Goal: Information Seeking & Learning: Learn about a topic

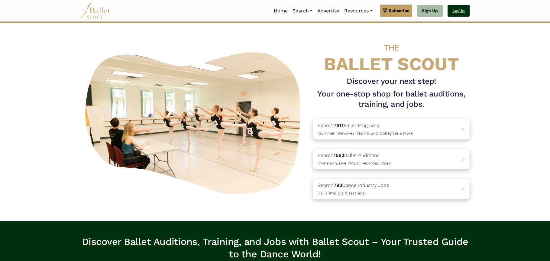
click at [463, 9] on link "Log In" at bounding box center [459, 11] width 22 height 12
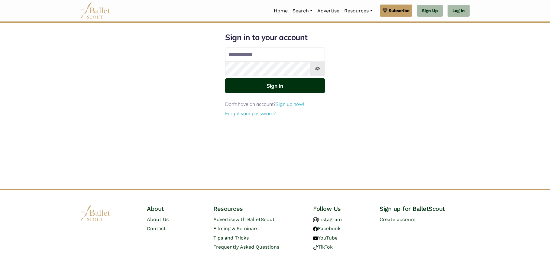
type input "**********"
click at [277, 88] on button "Sign in" at bounding box center [275, 85] width 100 height 15
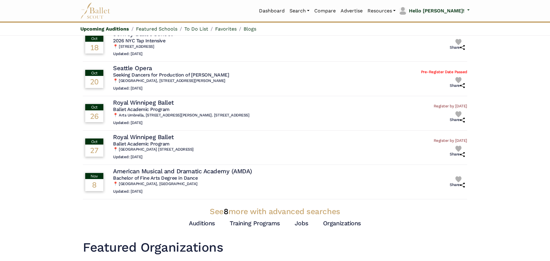
scroll to position [30, 0]
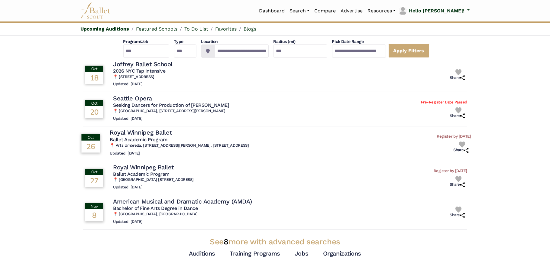
click at [141, 137] on h5 "Ballet Academic Program" at bounding box center [179, 139] width 139 height 6
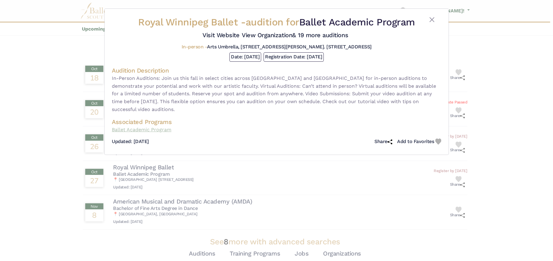
click at [131, 132] on p "Ballet Academic Program" at bounding box center [276, 130] width 329 height 8
click at [433, 18] on button "Close" at bounding box center [431, 19] width 7 height 7
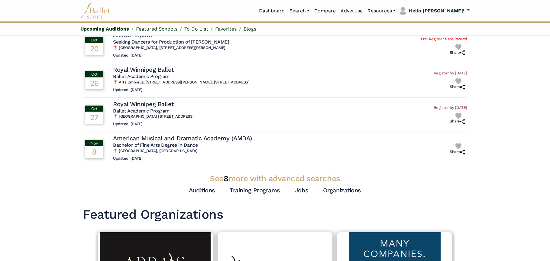
scroll to position [121, 0]
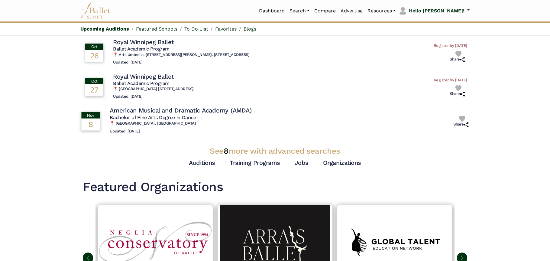
click at [178, 115] on h5 "Bachelor of Fine Arts Degree in Dance" at bounding box center [182, 118] width 144 height 6
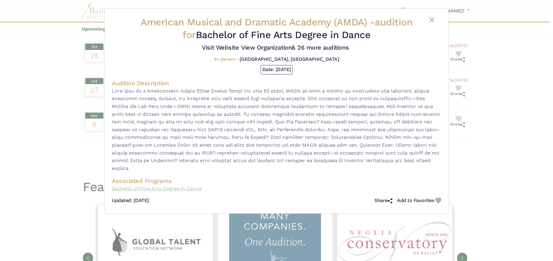
click at [165, 191] on p "Bachelor of Fine Arts Degree in Dance" at bounding box center [276, 189] width 329 height 8
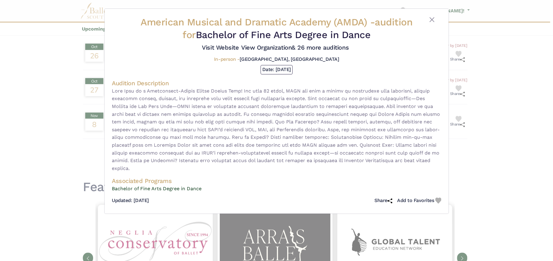
click at [437, 17] on div at bounding box center [432, 28] width 28 height 25
click at [434, 19] on button "Close" at bounding box center [431, 19] width 7 height 7
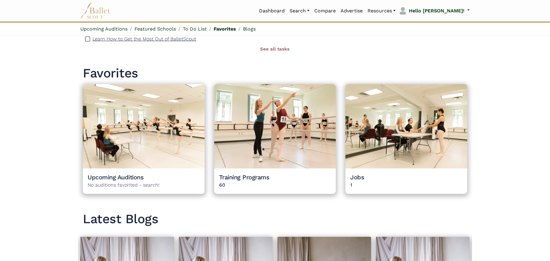
scroll to position [514, 0]
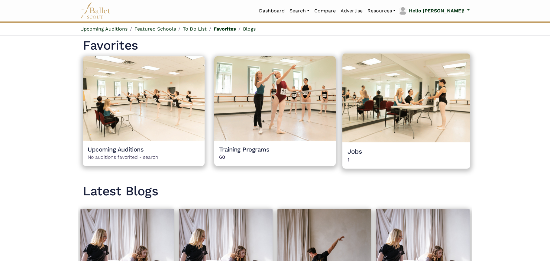
click at [358, 151] on h4 "Jobs" at bounding box center [406, 151] width 118 height 8
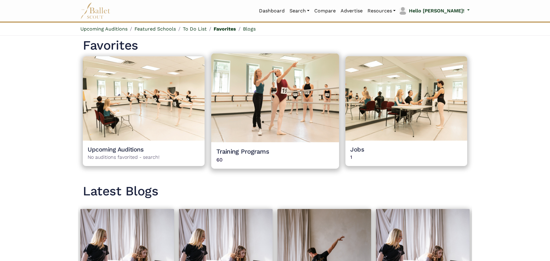
click at [274, 118] on img at bounding box center [275, 97] width 128 height 89
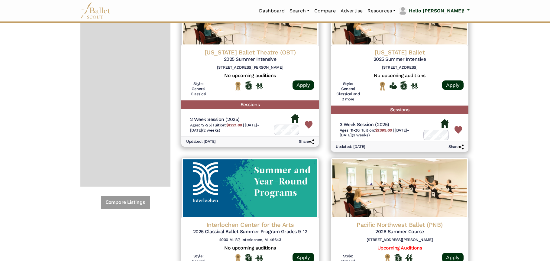
scroll to position [212, 0]
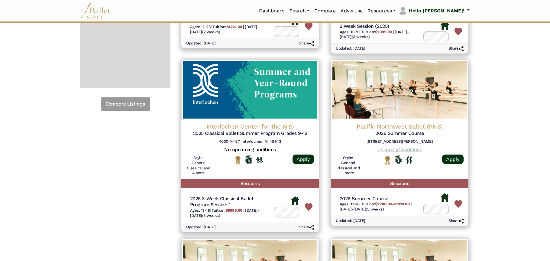
click at [396, 147] on link "Upcoming Auditions" at bounding box center [399, 150] width 44 height 6
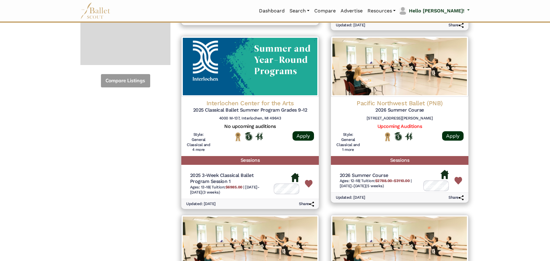
scroll to position [242, 0]
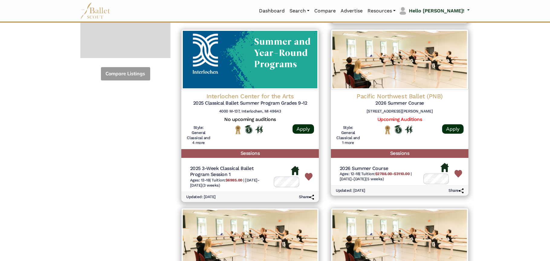
click at [309, 175] on img at bounding box center [309, 177] width 8 height 8
click at [308, 176] on img at bounding box center [309, 177] width 8 height 8
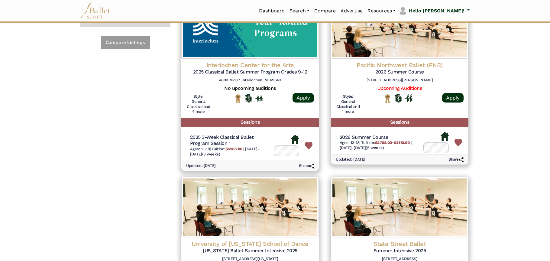
scroll to position [393, 0]
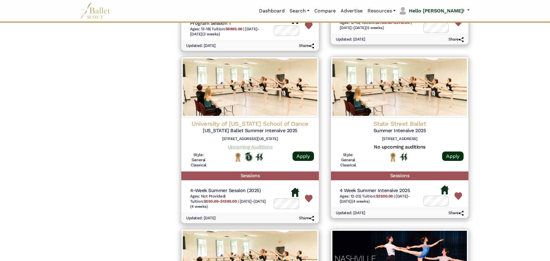
click at [259, 145] on link "Upcoming Auditions" at bounding box center [250, 147] width 44 height 6
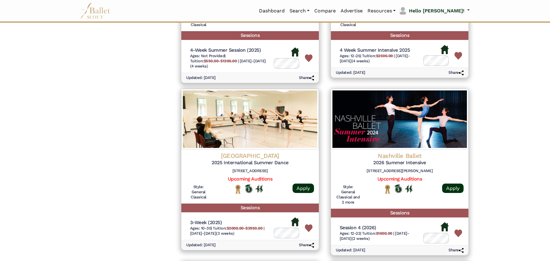
scroll to position [544, 0]
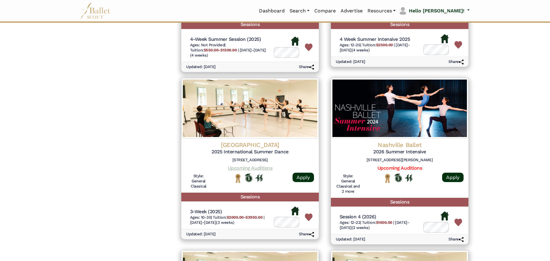
click at [242, 166] on link "Upcoming Auditions" at bounding box center [250, 168] width 44 height 6
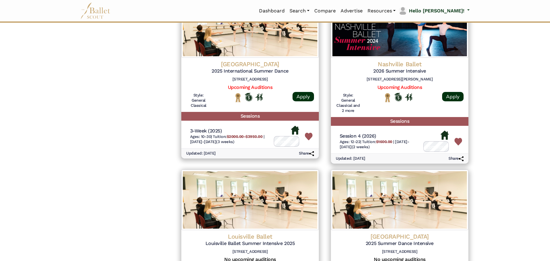
scroll to position [635, 0]
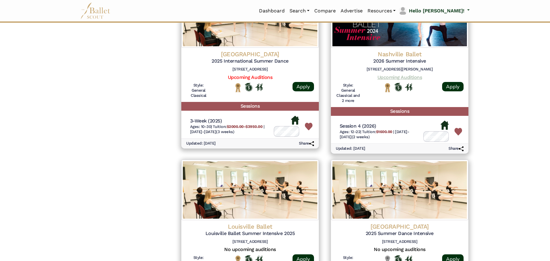
click at [394, 74] on link "Upcoming Auditions" at bounding box center [399, 77] width 44 height 6
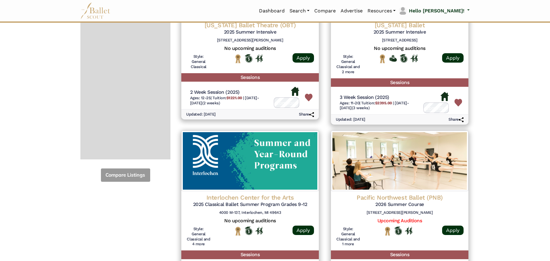
scroll to position [0, 0]
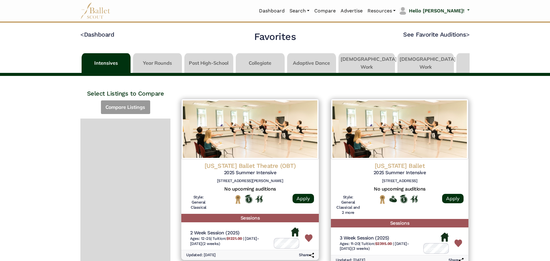
click at [257, 59] on link at bounding box center [260, 61] width 49 height 17
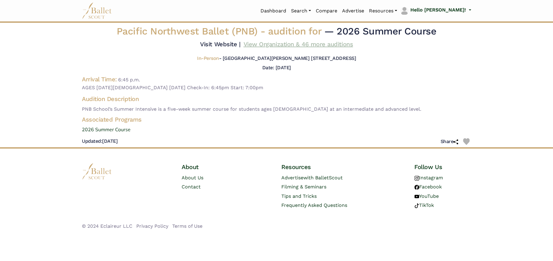
click at [287, 47] on link "View Organization & 46 more auditions" at bounding box center [298, 43] width 109 height 7
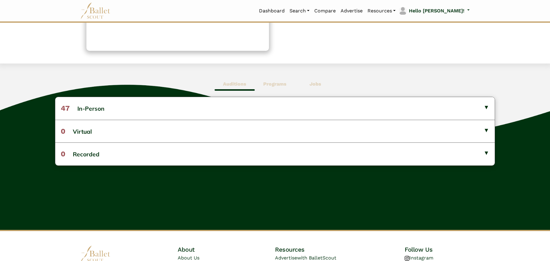
scroll to position [121, 0]
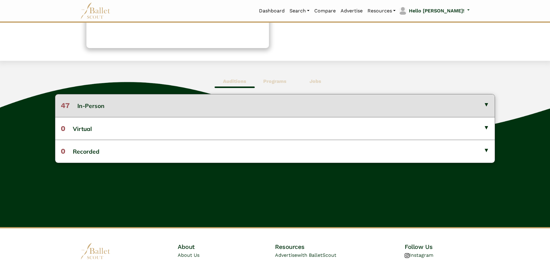
click at [177, 107] on button "47 In-Person" at bounding box center [274, 105] width 439 height 22
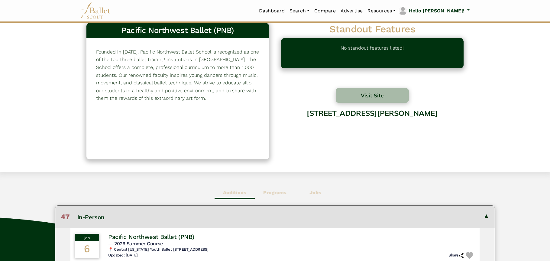
scroll to position [0, 0]
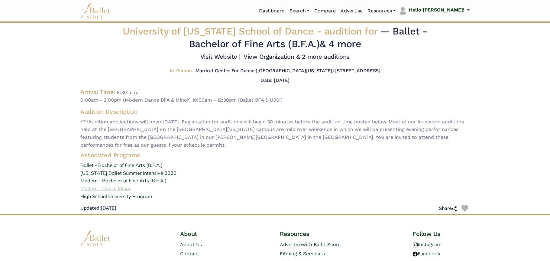
click at [355, 186] on link "Modern - Dance Minor" at bounding box center [275, 189] width 399 height 8
click at [465, 208] on img at bounding box center [464, 208] width 7 height 7
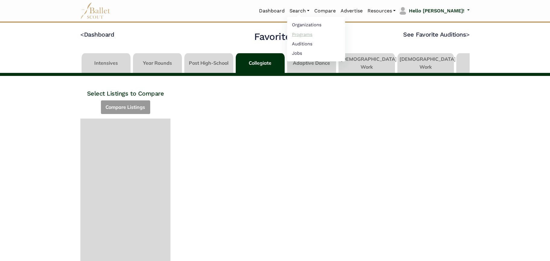
click at [322, 35] on link "Programs" at bounding box center [316, 34] width 58 height 9
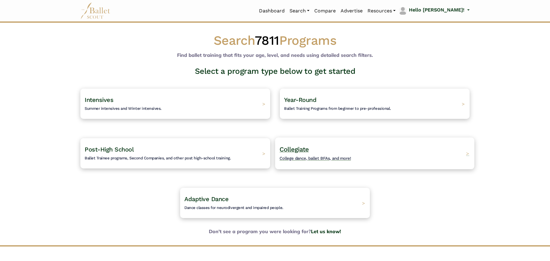
click at [295, 155] on h4 "Collegiate College dance, ballet BFAs, and more!" at bounding box center [315, 153] width 72 height 17
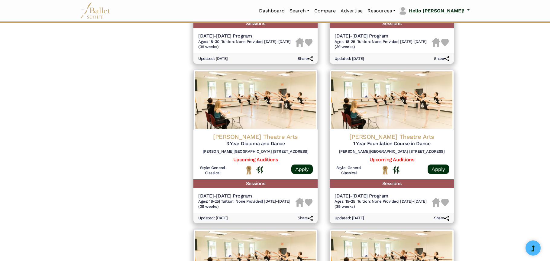
scroll to position [574, 0]
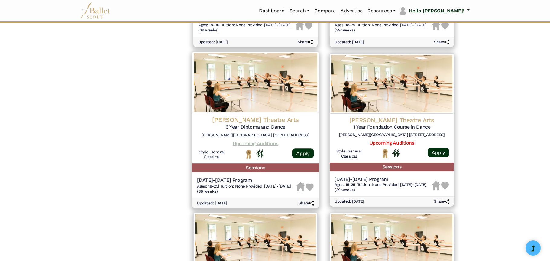
click at [248, 144] on link "Upcoming Auditions" at bounding box center [255, 143] width 45 height 6
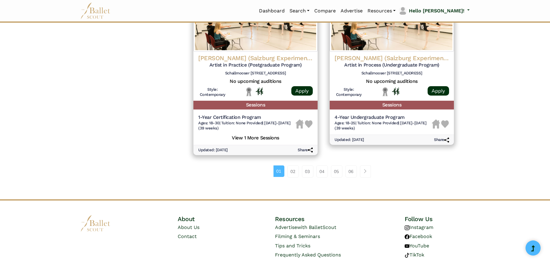
scroll to position [816, 0]
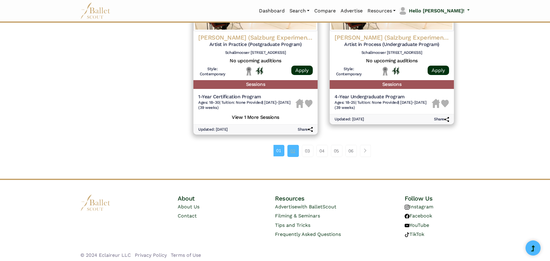
click at [292, 150] on link "02" at bounding box center [292, 151] width 11 height 12
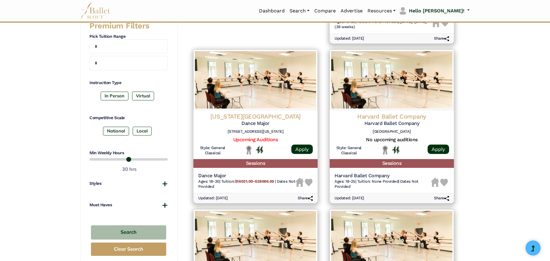
scroll to position [242, 0]
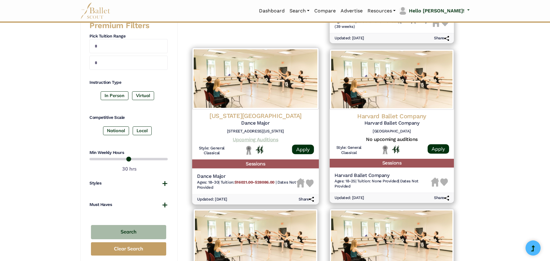
click at [255, 142] on link "Upcoming Auditions" at bounding box center [255, 139] width 45 height 6
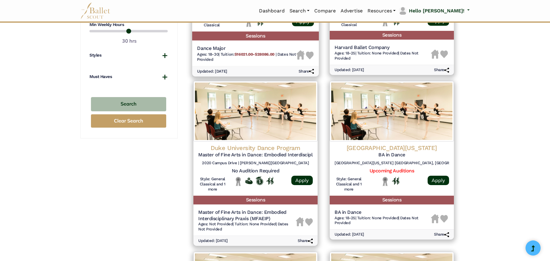
scroll to position [393, 0]
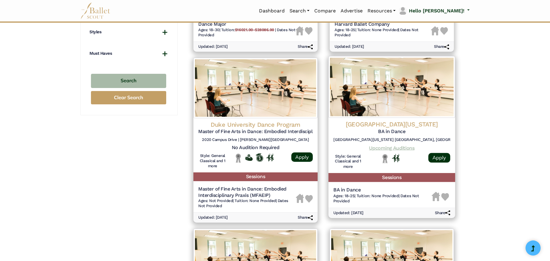
click at [384, 147] on link "Upcoming Auditions" at bounding box center [391, 148] width 45 height 6
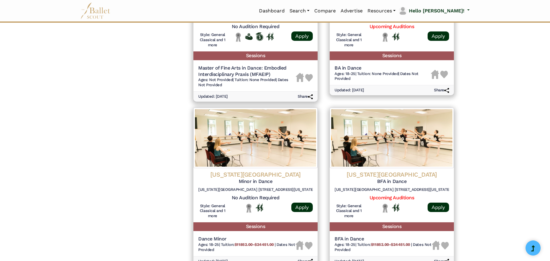
scroll to position [574, 0]
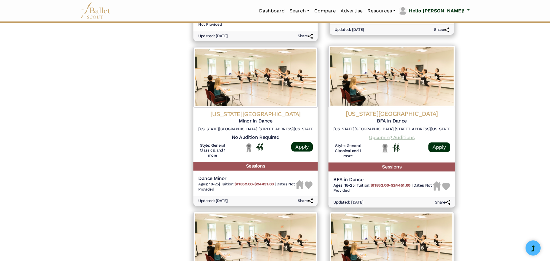
click at [395, 138] on link "Upcoming Auditions" at bounding box center [391, 137] width 45 height 6
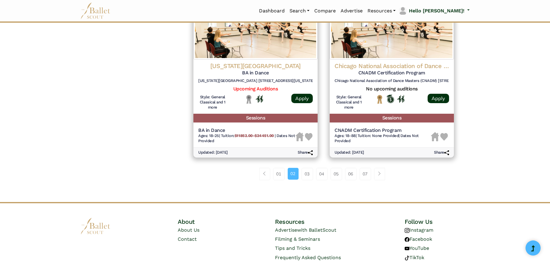
scroll to position [813, 0]
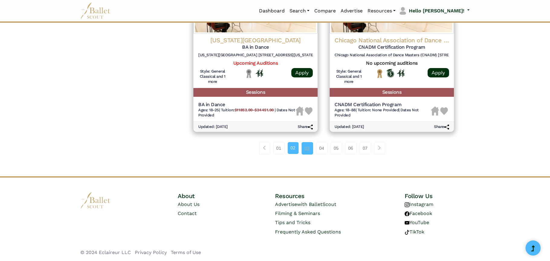
click at [307, 149] on link "03" at bounding box center [307, 148] width 11 height 12
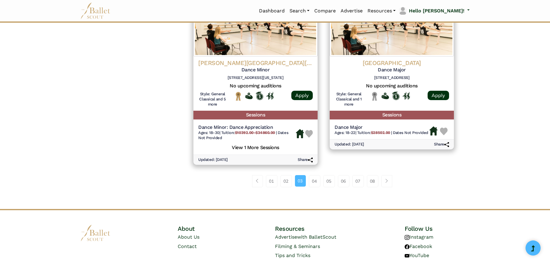
scroll to position [832, 0]
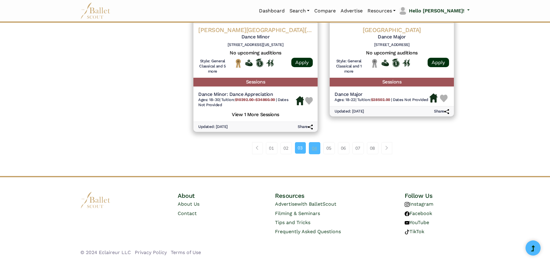
click at [316, 145] on link "04" at bounding box center [314, 148] width 11 height 12
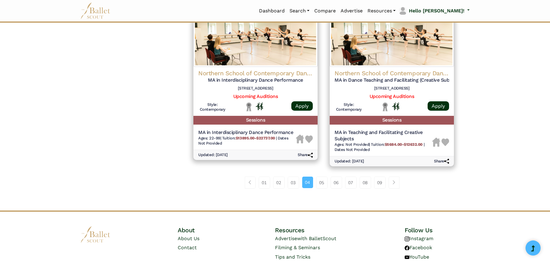
scroll to position [816, 0]
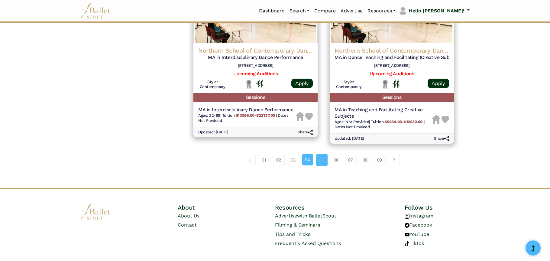
click at [320, 159] on link "05" at bounding box center [321, 160] width 11 height 12
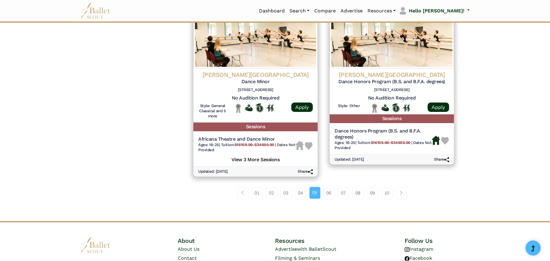
scroll to position [786, 0]
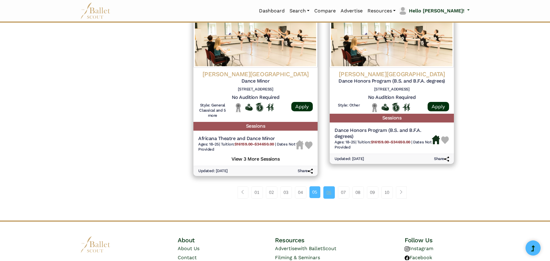
click at [331, 194] on link "06" at bounding box center [328, 192] width 11 height 12
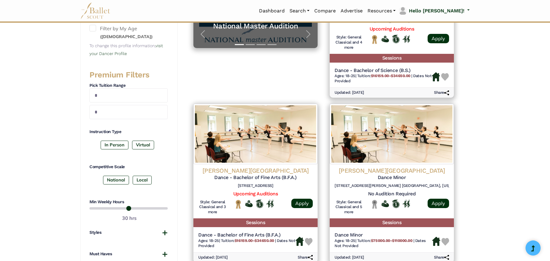
scroll to position [272, 0]
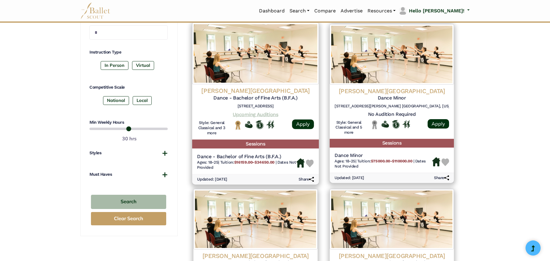
click at [257, 114] on link "Upcoming Auditions" at bounding box center [255, 114] width 45 height 6
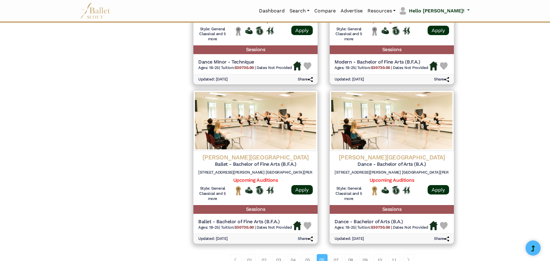
scroll to position [725, 0]
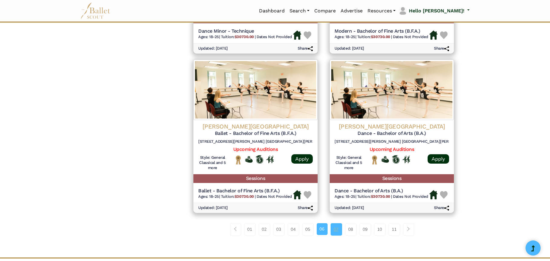
click at [337, 233] on link "07" at bounding box center [336, 229] width 11 height 12
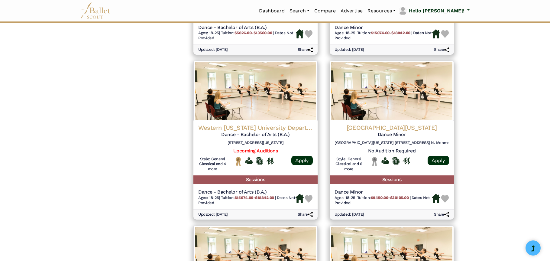
scroll to position [574, 0]
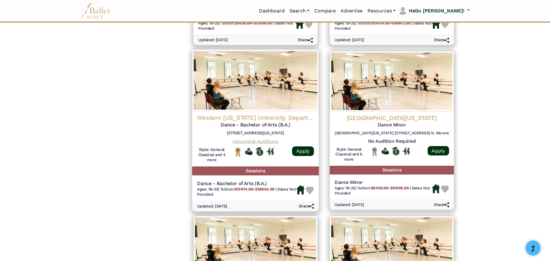
click at [252, 142] on link "Upcoming Auditions" at bounding box center [255, 141] width 45 height 6
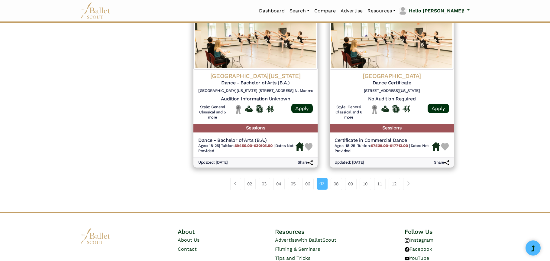
scroll to position [786, 0]
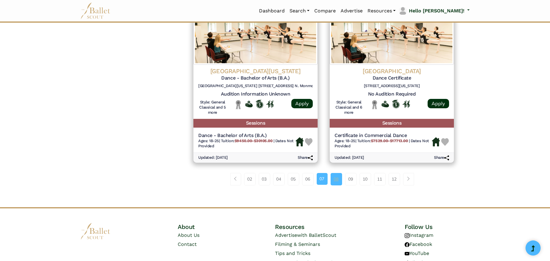
click at [337, 179] on link "08" at bounding box center [336, 179] width 11 height 12
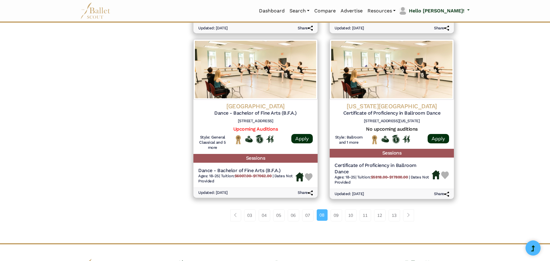
scroll to position [755, 0]
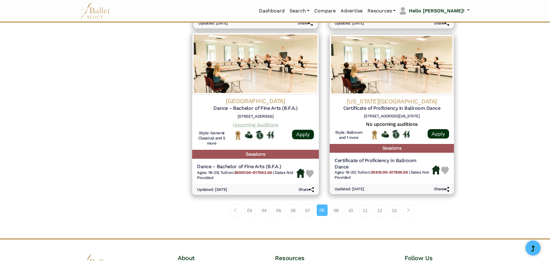
click at [248, 125] on link "Upcoming Auditions" at bounding box center [255, 124] width 45 height 6
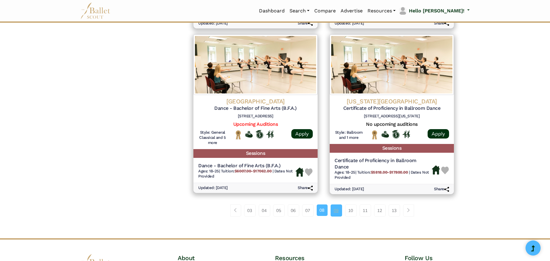
click at [337, 214] on link "09" at bounding box center [336, 210] width 11 height 12
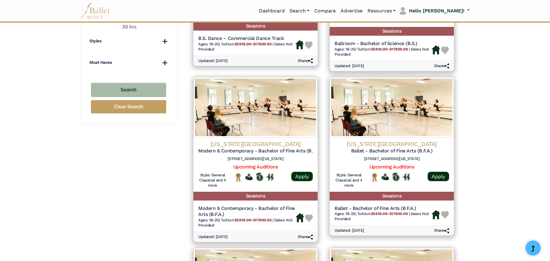
scroll to position [393, 0]
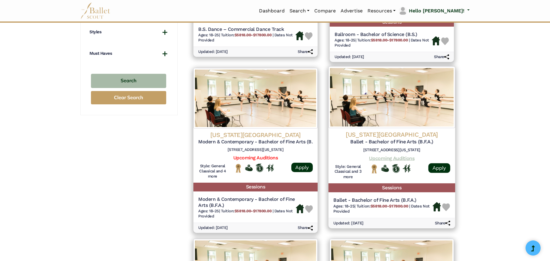
click at [394, 159] on link "Upcoming Auditions" at bounding box center [391, 158] width 45 height 6
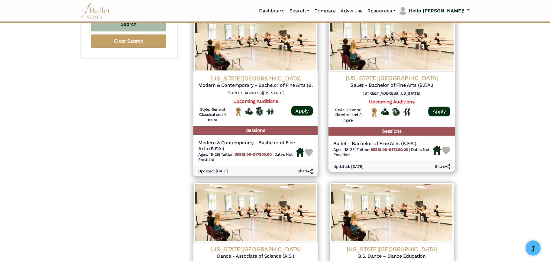
scroll to position [453, 0]
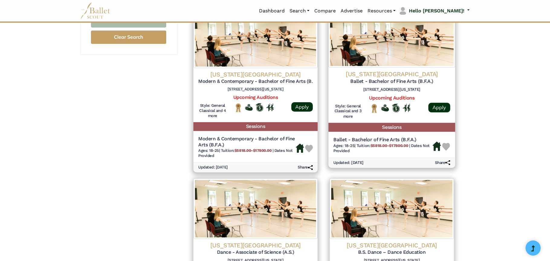
click at [445, 148] on img at bounding box center [446, 147] width 8 height 8
click at [393, 145] on b "$5818.00-$17800.00" at bounding box center [389, 145] width 38 height 5
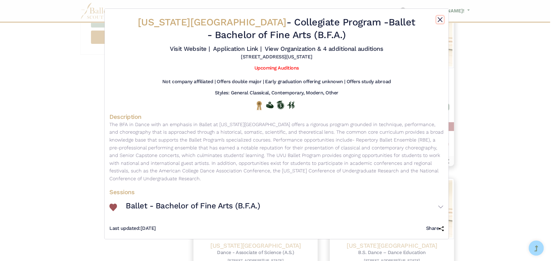
click at [442, 19] on button "Close" at bounding box center [439, 19] width 7 height 7
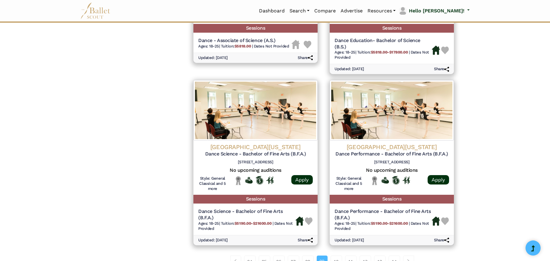
scroll to position [786, 0]
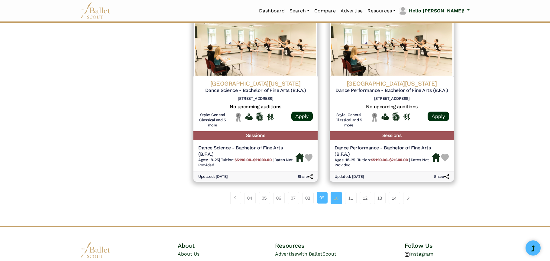
click at [336, 199] on link "10" at bounding box center [336, 198] width 11 height 12
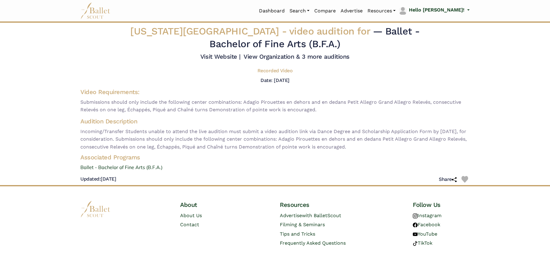
click at [308, 60] on h4 "Visit Website | View Organization & 3 more auditions" at bounding box center [274, 57] width 149 height 8
click at [289, 54] on link "View Organization & 3 more auditions" at bounding box center [297, 56] width 106 height 7
click at [467, 179] on img at bounding box center [464, 179] width 7 height 7
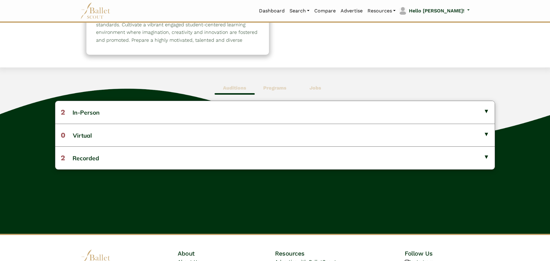
scroll to position [121, 0]
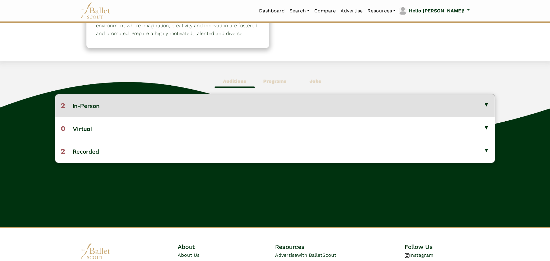
click at [116, 107] on button "2 In-Person" at bounding box center [274, 105] width 439 height 22
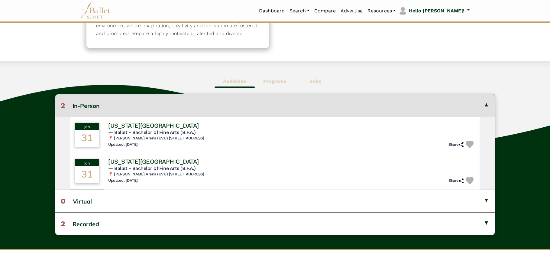
click at [35, 130] on div "Auditions Programs Jobs 2 In-Person [DATE] [US_STATE][GEOGRAPHIC_DATA]" at bounding box center [275, 155] width 550 height 188
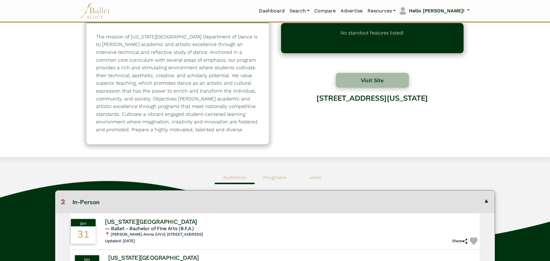
scroll to position [0, 0]
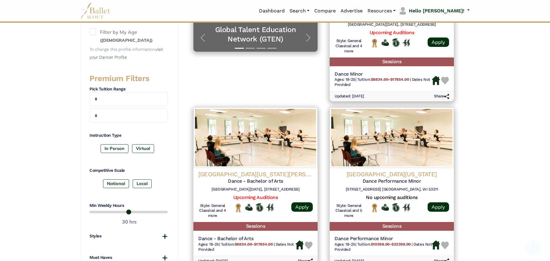
scroll to position [212, 0]
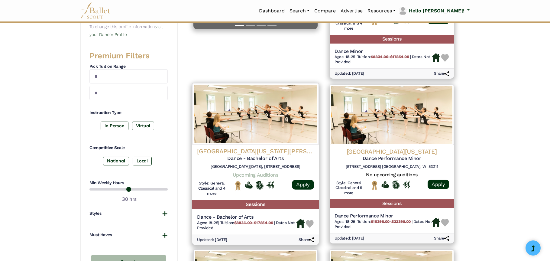
click at [256, 174] on link "Upcoming Auditions" at bounding box center [255, 175] width 45 height 6
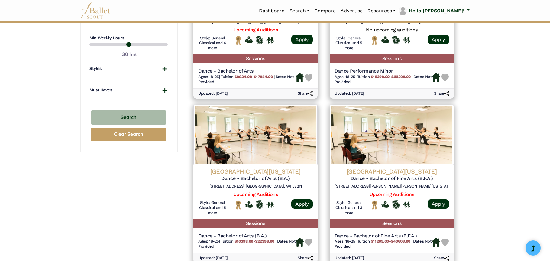
scroll to position [423, 0]
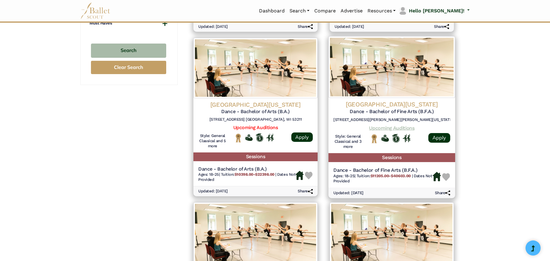
click at [391, 128] on link "Upcoming Auditions" at bounding box center [391, 128] width 45 height 6
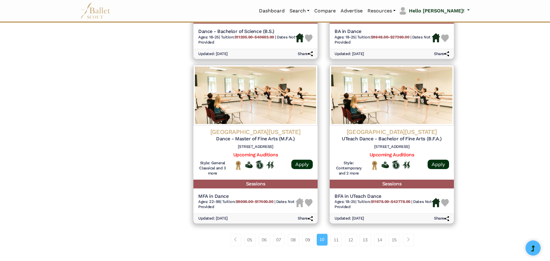
scroll to position [725, 0]
click at [334, 241] on link "11" at bounding box center [336, 239] width 11 height 12
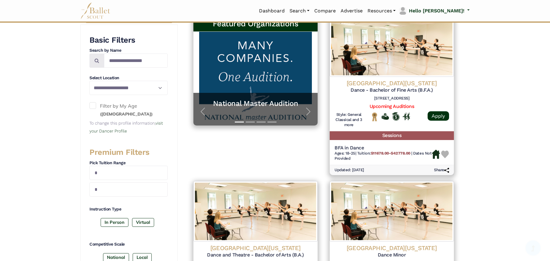
scroll to position [121, 0]
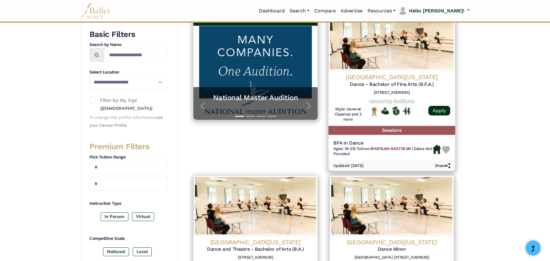
click at [385, 99] on link "Upcoming Auditions" at bounding box center [391, 101] width 45 height 6
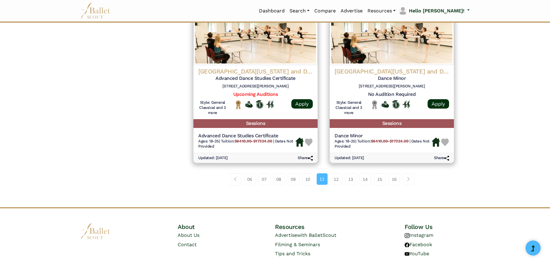
scroll to position [816, 0]
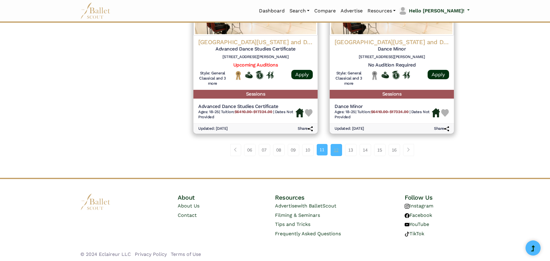
click at [336, 152] on link "12" at bounding box center [336, 150] width 11 height 12
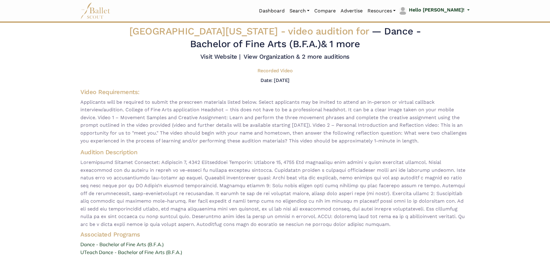
click at [389, 73] on div "Recorded Video" at bounding box center [275, 72] width 399 height 9
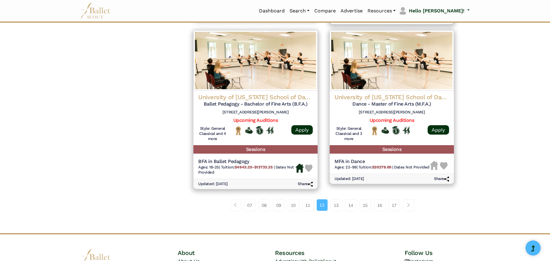
scroll to position [755, 0]
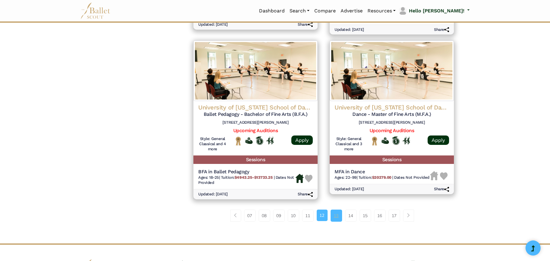
click at [338, 217] on link "13" at bounding box center [336, 215] width 11 height 12
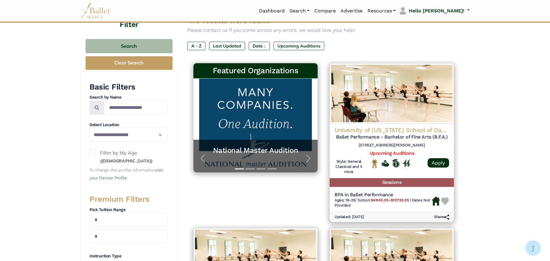
scroll to position [91, 0]
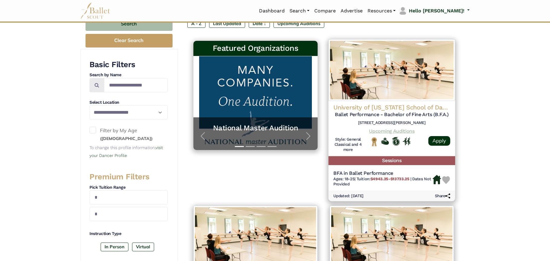
click at [385, 132] on link "Upcoming Auditions" at bounding box center [391, 131] width 45 height 6
click at [444, 179] on img at bounding box center [446, 180] width 8 height 8
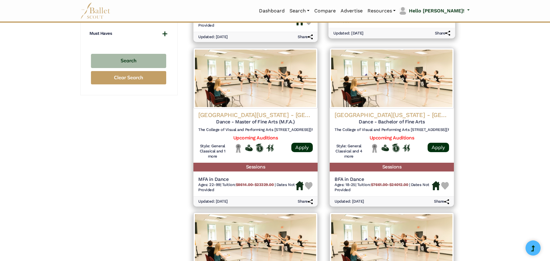
scroll to position [423, 0]
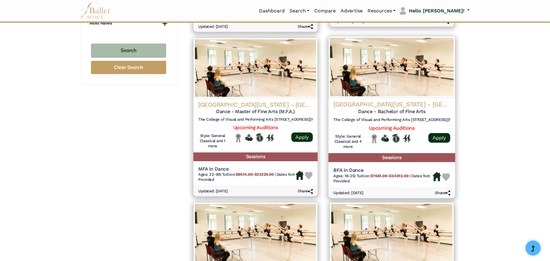
click at [399, 102] on h4 "University of North Carolina - Greensboro" at bounding box center [391, 104] width 117 height 8
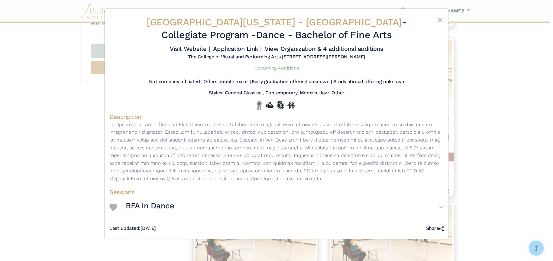
click at [275, 66] on link "Upcoming Auditions" at bounding box center [276, 68] width 44 height 6
click at [441, 22] on button "Close" at bounding box center [439, 19] width 7 height 7
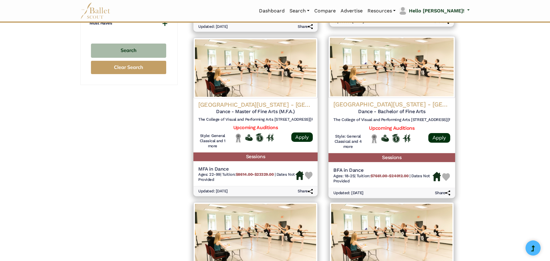
click at [447, 178] on img at bounding box center [446, 177] width 8 height 8
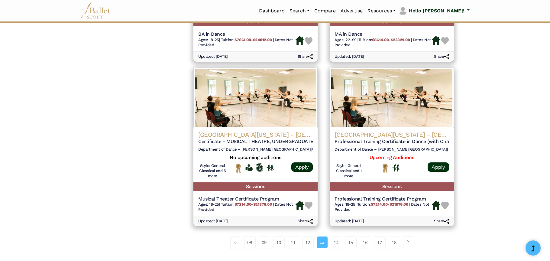
scroll to position [725, 0]
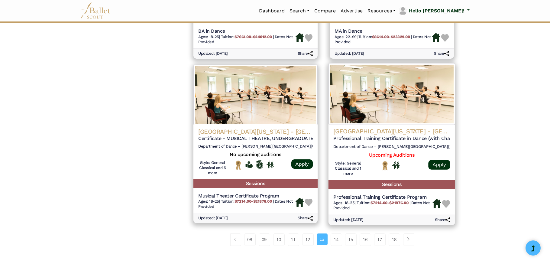
click at [399, 139] on h5 "Professional Training Certificate in Dance (with Charlotte Ballet)" at bounding box center [391, 138] width 117 height 6
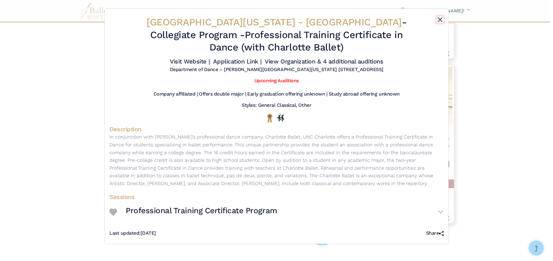
click at [439, 19] on button "Close" at bounding box center [439, 19] width 7 height 7
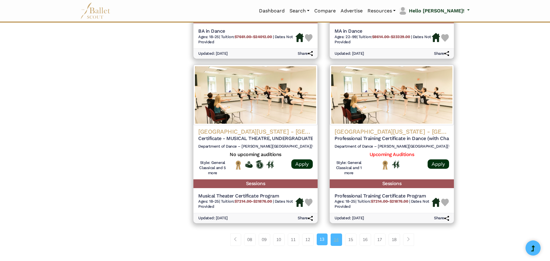
click at [335, 243] on link "14" at bounding box center [336, 239] width 11 height 12
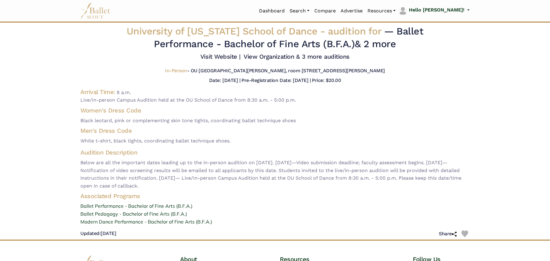
click at [465, 236] on img at bounding box center [464, 233] width 7 height 7
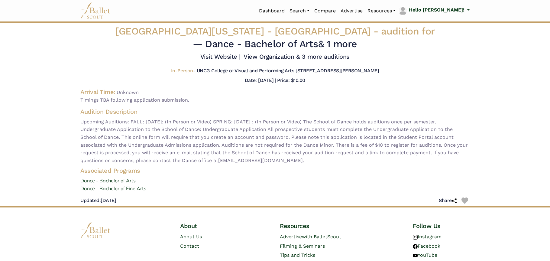
click at [466, 202] on img at bounding box center [464, 200] width 7 height 7
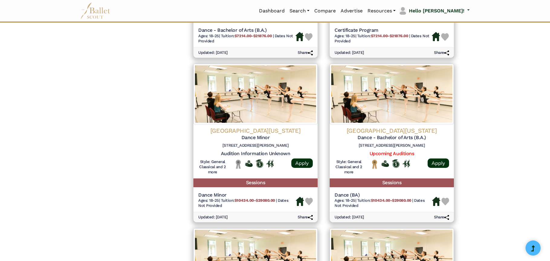
scroll to position [604, 0]
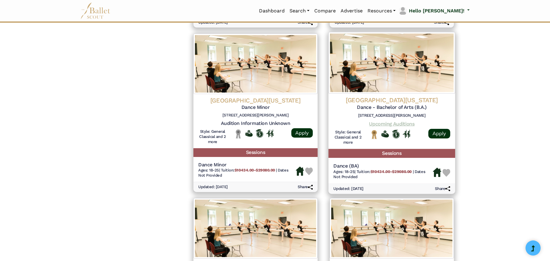
click at [396, 121] on link "Upcoming Auditions" at bounding box center [391, 124] width 45 height 6
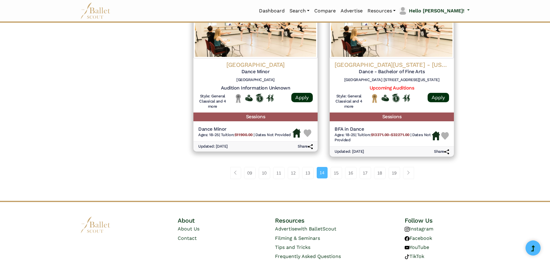
scroll to position [829, 0]
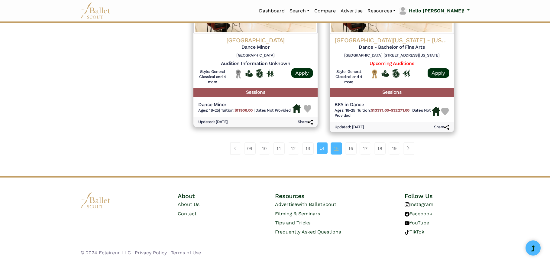
click at [334, 147] on link "15" at bounding box center [336, 148] width 11 height 12
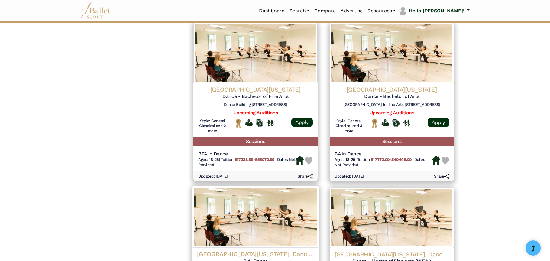
scroll to position [604, 0]
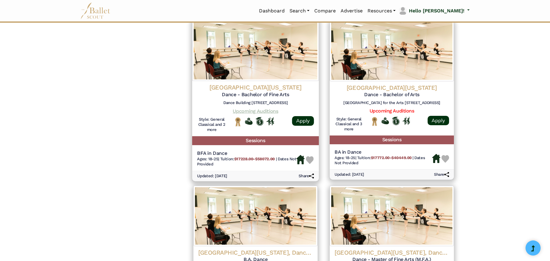
click at [254, 112] on link "Upcoming Auditions" at bounding box center [255, 111] width 45 height 6
click at [242, 159] on b "$17228.00-$58072.00" at bounding box center [254, 159] width 41 height 5
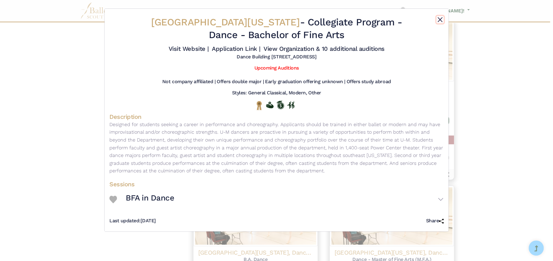
click at [440, 18] on button "Close" at bounding box center [439, 19] width 7 height 7
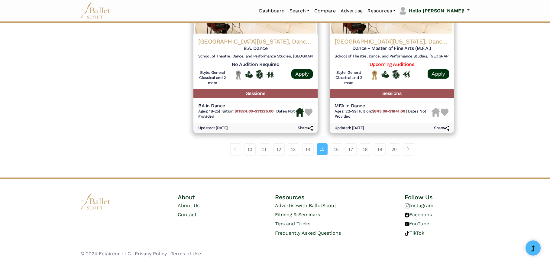
scroll to position [816, 0]
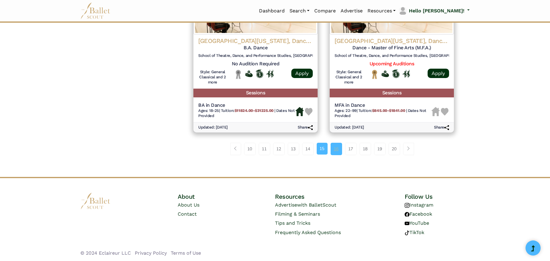
click at [337, 149] on link "16" at bounding box center [336, 149] width 11 height 12
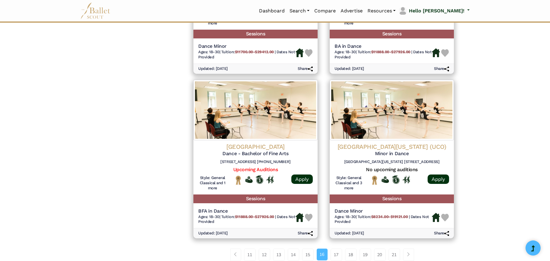
scroll to position [755, 0]
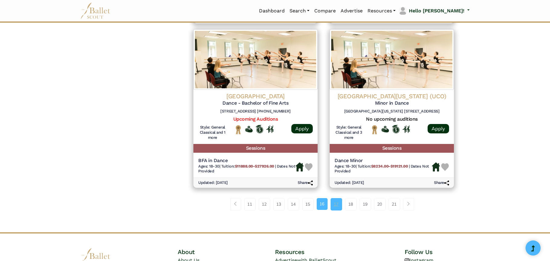
click at [334, 206] on link "17" at bounding box center [336, 204] width 11 height 12
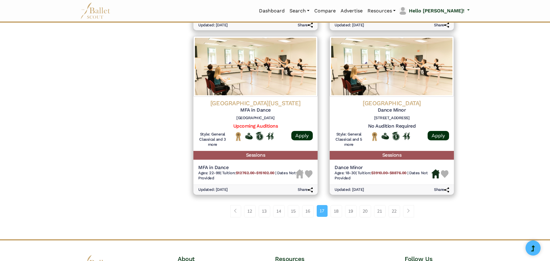
scroll to position [755, 0]
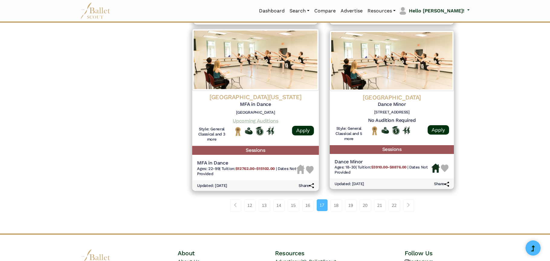
click at [245, 122] on link "Upcoming Auditions" at bounding box center [255, 121] width 45 height 6
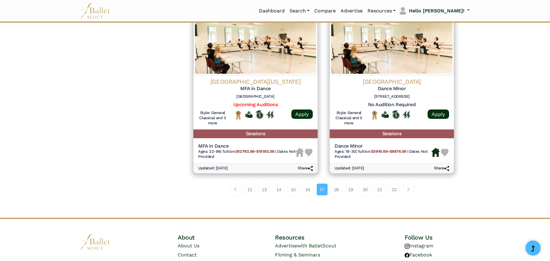
scroll to position [813, 0]
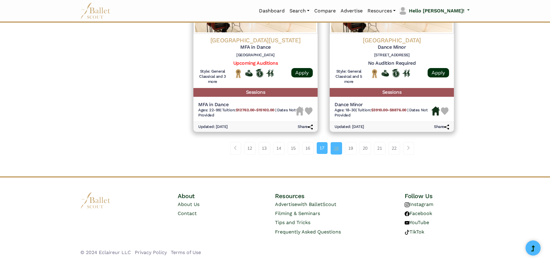
click at [335, 151] on link "18" at bounding box center [336, 148] width 11 height 12
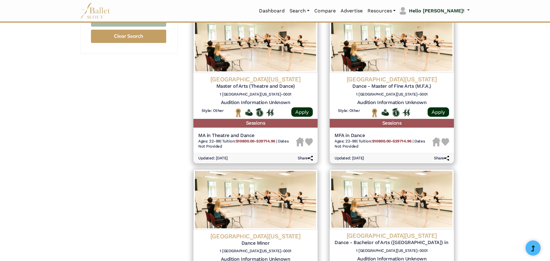
scroll to position [483, 0]
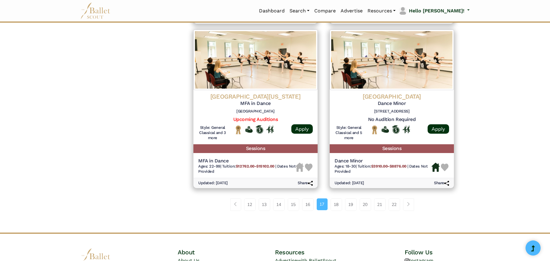
scroll to position [752, 0]
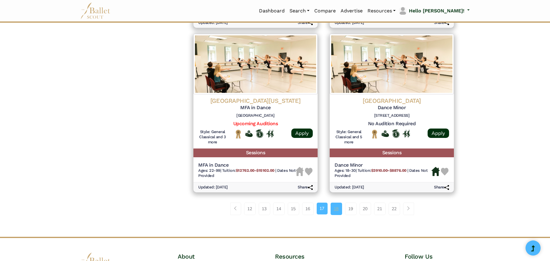
click at [336, 211] on link "18" at bounding box center [336, 208] width 11 height 12
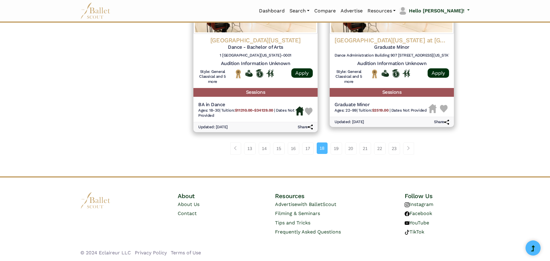
scroll to position [815, 0]
click at [336, 149] on link "19" at bounding box center [336, 148] width 11 height 12
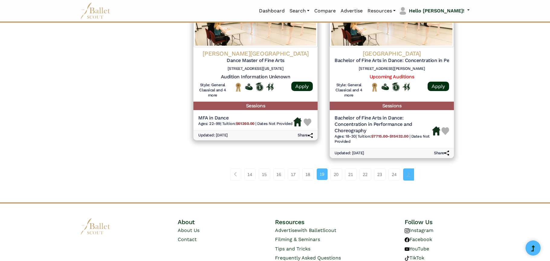
scroll to position [839, 0]
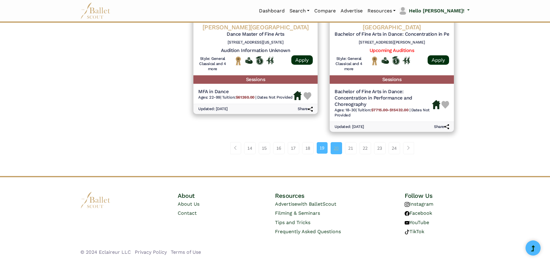
click at [338, 149] on link "20" at bounding box center [336, 148] width 11 height 12
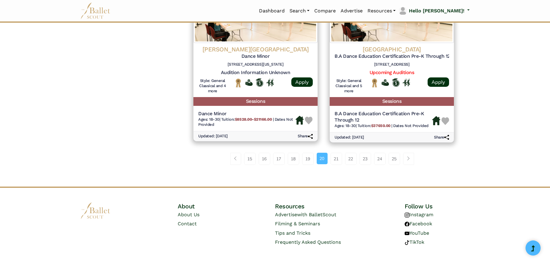
scroll to position [786, 0]
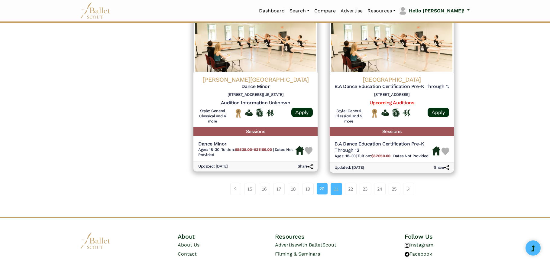
click at [337, 192] on link "21" at bounding box center [336, 189] width 11 height 12
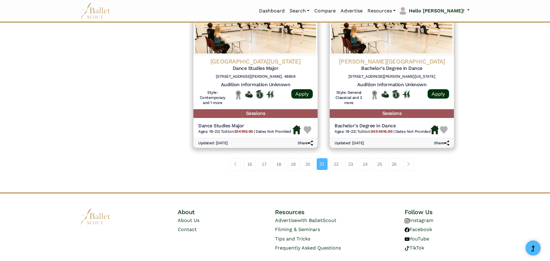
scroll to position [786, 0]
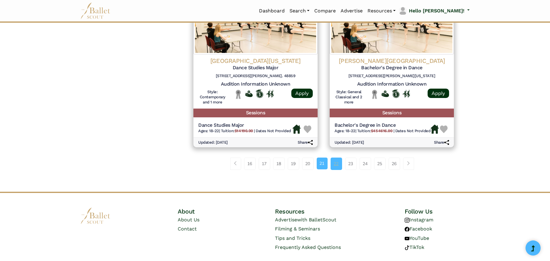
click at [338, 168] on link "22" at bounding box center [336, 163] width 11 height 12
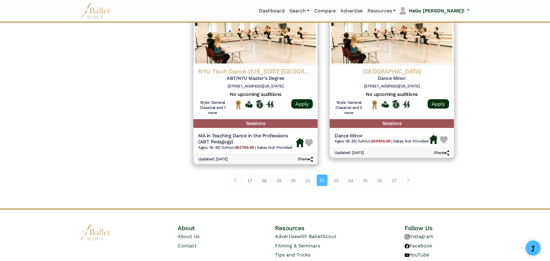
scroll to position [786, 0]
click at [335, 182] on link "23" at bounding box center [336, 180] width 11 height 12
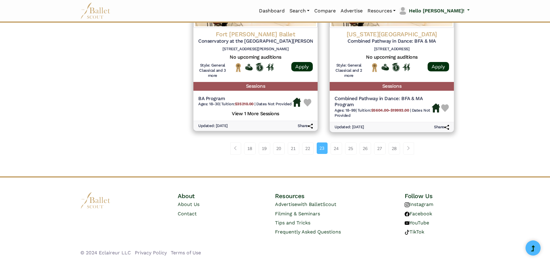
scroll to position [793, 0]
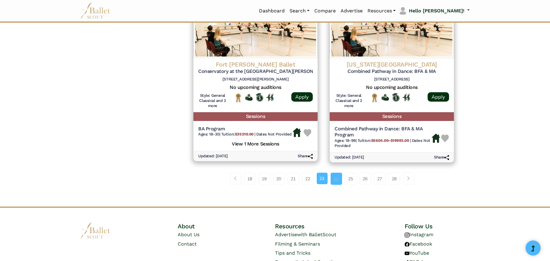
click at [338, 177] on link "24" at bounding box center [336, 179] width 11 height 12
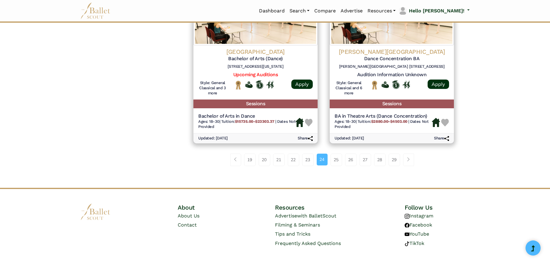
scroll to position [816, 0]
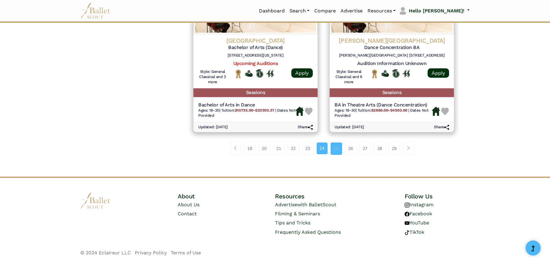
click at [337, 149] on link "25" at bounding box center [336, 148] width 11 height 12
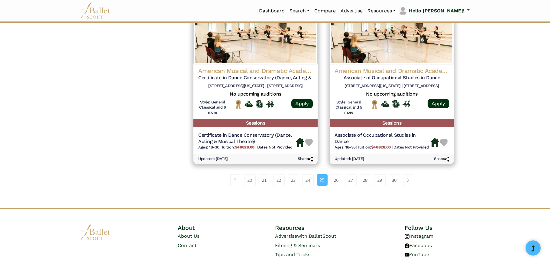
scroll to position [816, 0]
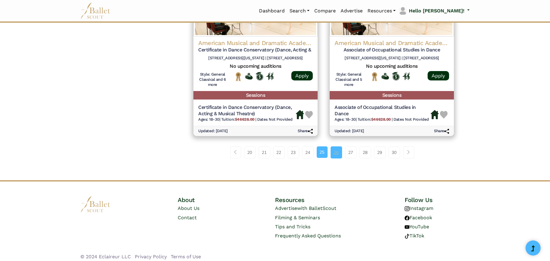
click at [336, 157] on link "26" at bounding box center [336, 152] width 11 height 12
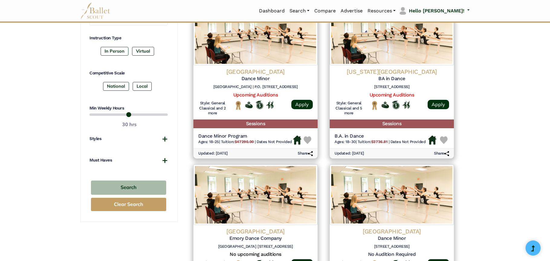
scroll to position [302, 0]
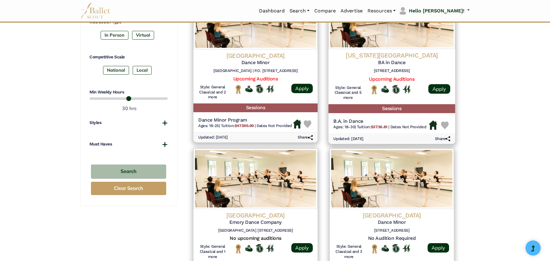
click at [389, 55] on h4 "California State University Fullerton" at bounding box center [391, 55] width 117 height 8
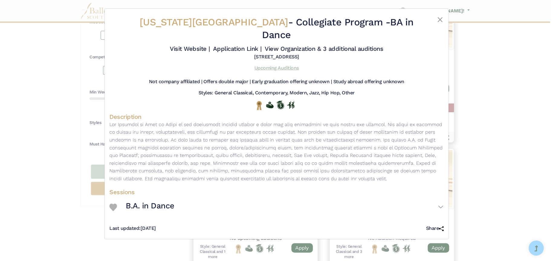
click at [278, 69] on link "Upcoming Auditions" at bounding box center [276, 68] width 44 height 6
click at [439, 20] on button "Close" at bounding box center [439, 19] width 7 height 7
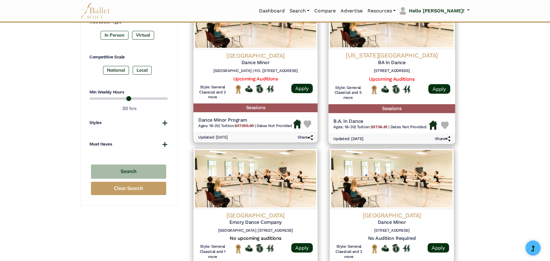
click at [444, 125] on img at bounding box center [445, 125] width 8 height 8
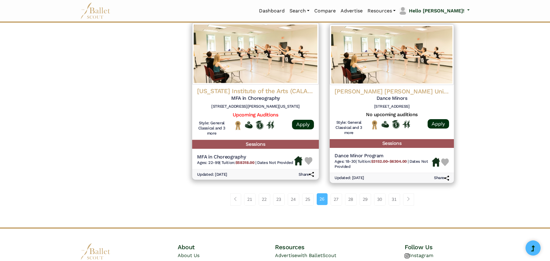
scroll to position [755, 0]
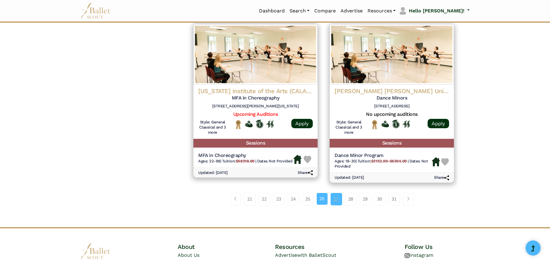
click at [334, 198] on link "27" at bounding box center [336, 199] width 11 height 12
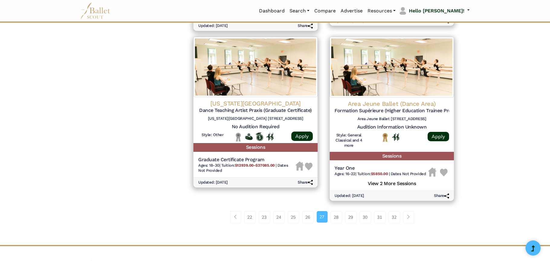
scroll to position [755, 0]
click at [336, 217] on link "28" at bounding box center [336, 217] width 11 height 12
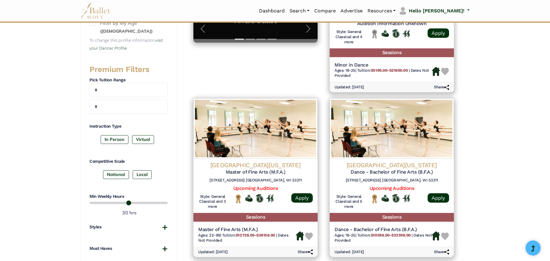
scroll to position [272, 0]
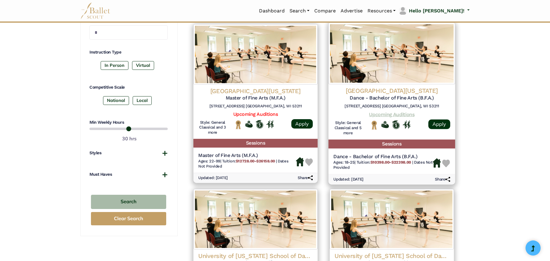
click at [396, 113] on link "Upcoming Auditions" at bounding box center [391, 114] width 45 height 6
click at [444, 165] on img at bounding box center [446, 163] width 8 height 8
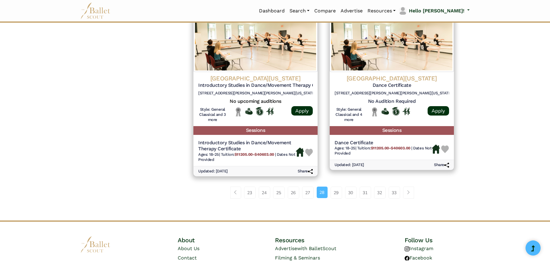
scroll to position [816, 0]
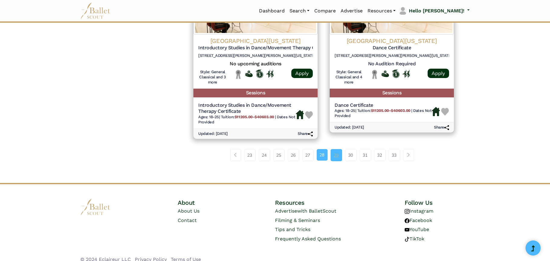
click at [335, 155] on link "29" at bounding box center [336, 155] width 11 height 12
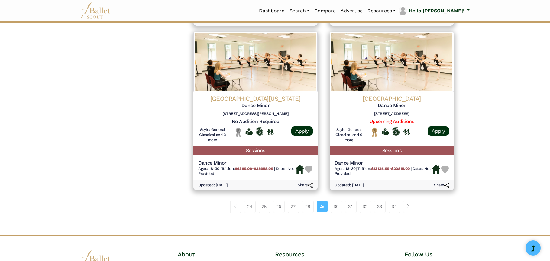
scroll to position [811, 0]
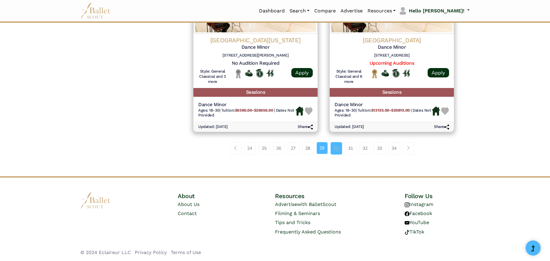
click at [335, 149] on link "30" at bounding box center [336, 148] width 11 height 12
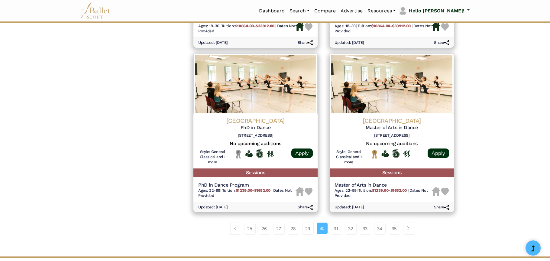
scroll to position [786, 0]
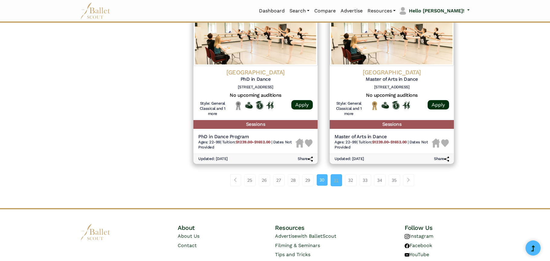
click at [334, 181] on link "31" at bounding box center [336, 180] width 11 height 12
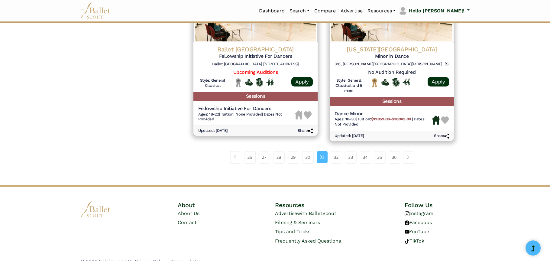
scroll to position [813, 0]
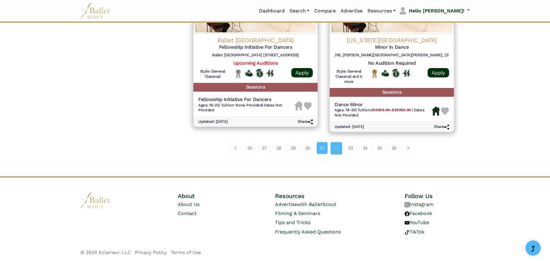
click at [334, 149] on link "32" at bounding box center [336, 148] width 11 height 12
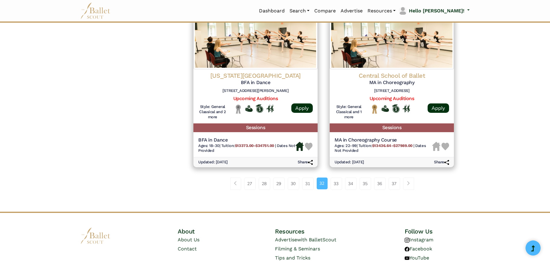
scroll to position [786, 0]
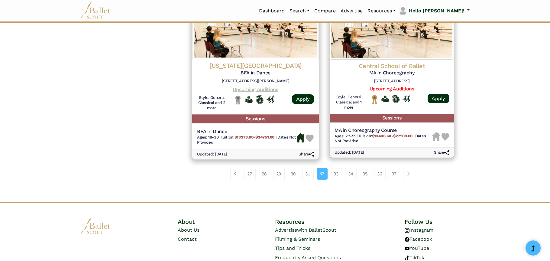
click at [249, 90] on link "Upcoming Auditions" at bounding box center [255, 89] width 45 height 6
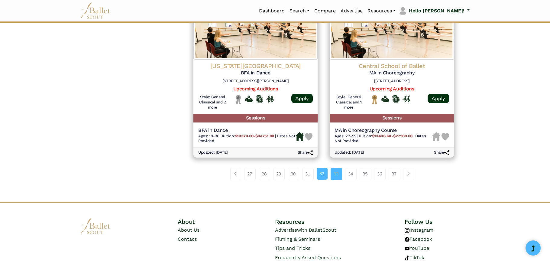
click at [338, 177] on link "33" at bounding box center [336, 174] width 11 height 12
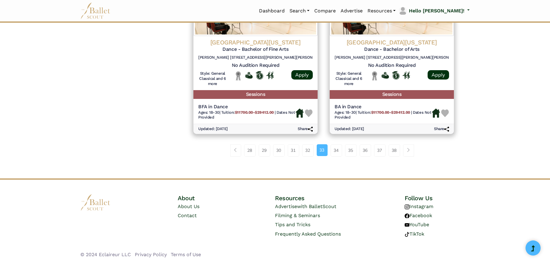
scroll to position [811, 0]
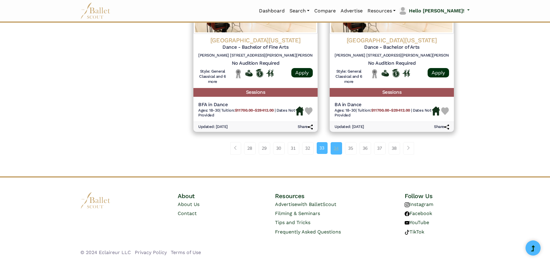
click at [338, 150] on link "34" at bounding box center [336, 148] width 11 height 12
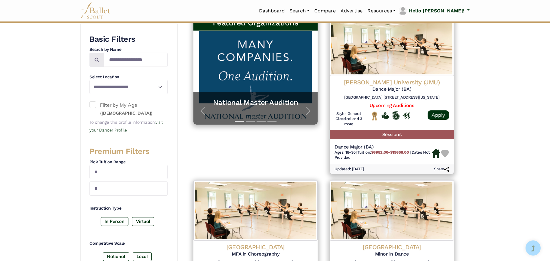
scroll to position [121, 0]
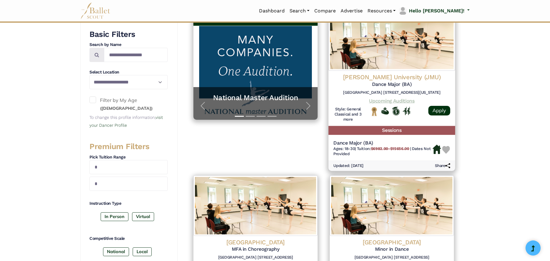
click at [391, 100] on link "Upcoming Auditions" at bounding box center [391, 101] width 45 height 6
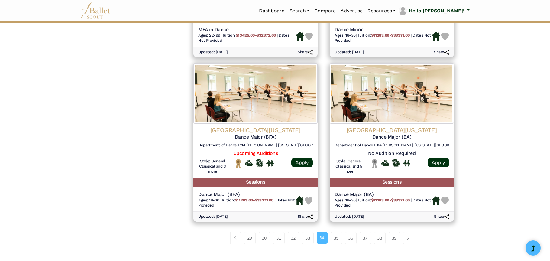
scroll to position [755, 0]
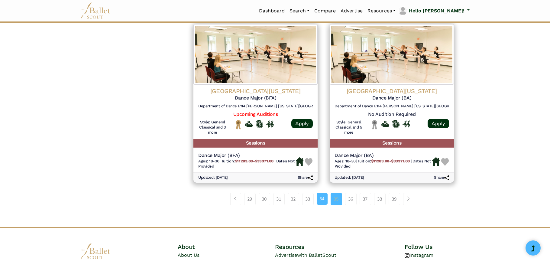
click at [335, 199] on link "35" at bounding box center [336, 199] width 11 height 12
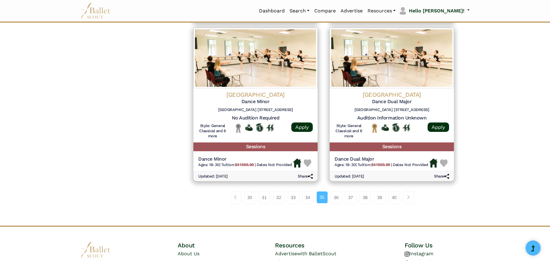
scroll to position [801, 0]
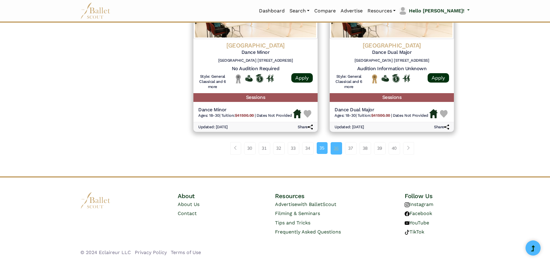
click at [336, 152] on link "36" at bounding box center [336, 148] width 11 height 12
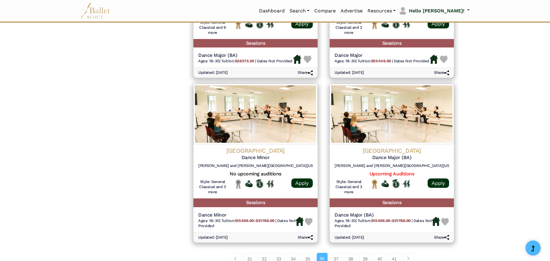
scroll to position [695, 0]
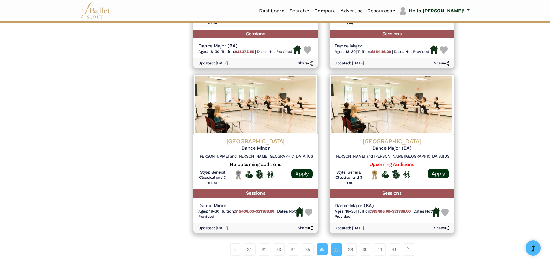
click at [337, 250] on link "37" at bounding box center [336, 249] width 11 height 12
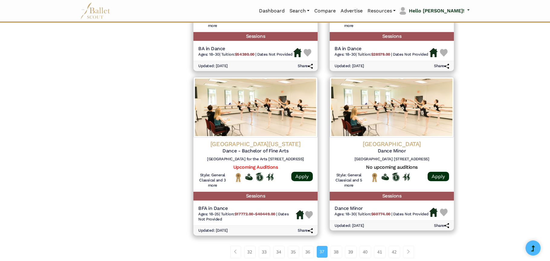
scroll to position [725, 0]
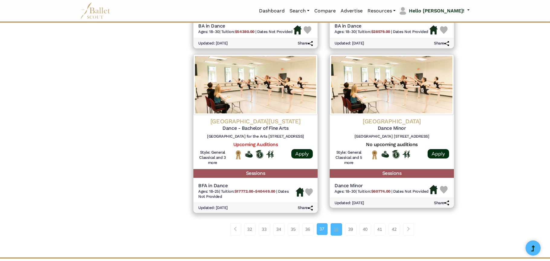
click at [332, 231] on link "38" at bounding box center [336, 229] width 11 height 12
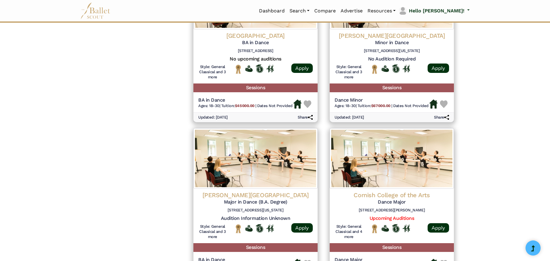
scroll to position [725, 0]
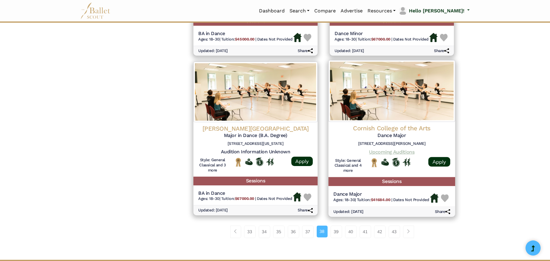
click at [388, 151] on link "Upcoming Auditions" at bounding box center [391, 152] width 45 height 6
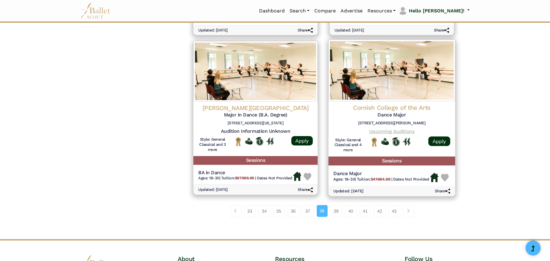
scroll to position [755, 0]
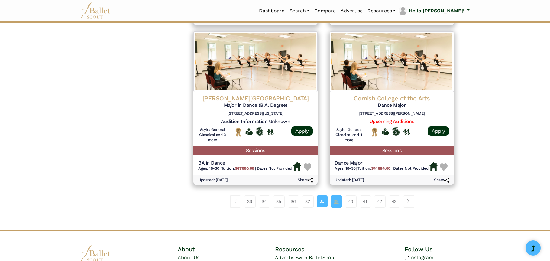
click at [337, 203] on link "39" at bounding box center [336, 201] width 11 height 12
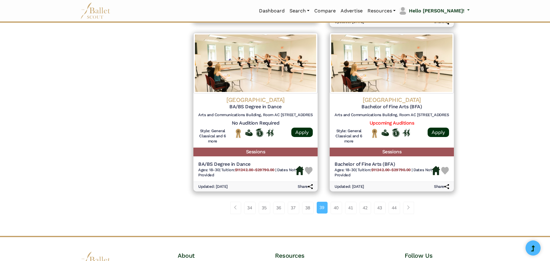
scroll to position [755, 0]
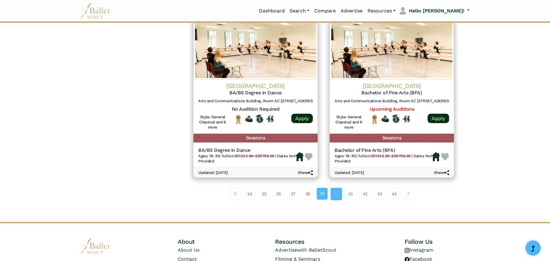
click at [336, 194] on link "40" at bounding box center [336, 194] width 11 height 12
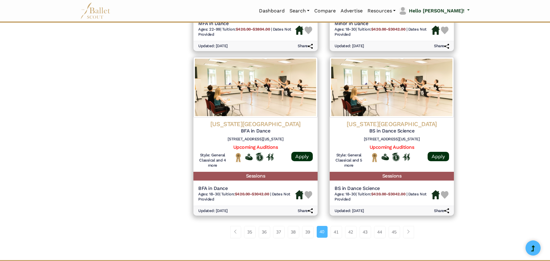
scroll to position [725, 0]
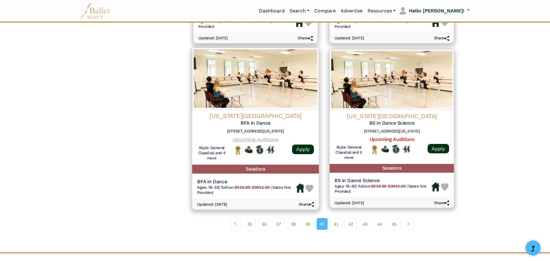
click at [241, 142] on link "Upcoming Auditions" at bounding box center [255, 139] width 45 height 6
click at [309, 192] on img at bounding box center [310, 188] width 8 height 8
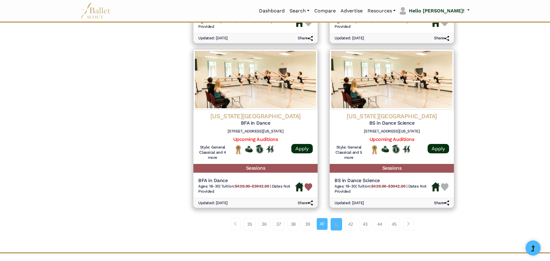
click at [335, 230] on link "41" at bounding box center [336, 224] width 11 height 12
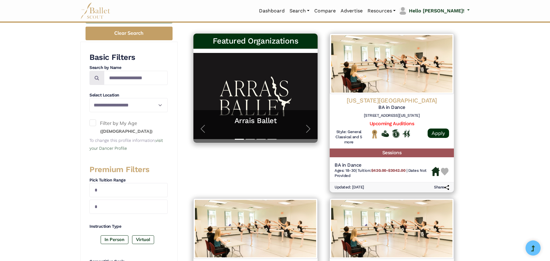
scroll to position [121, 0]
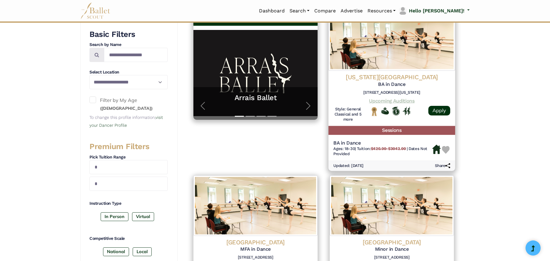
click at [387, 102] on link "Upcoming Auditions" at bounding box center [391, 101] width 45 height 6
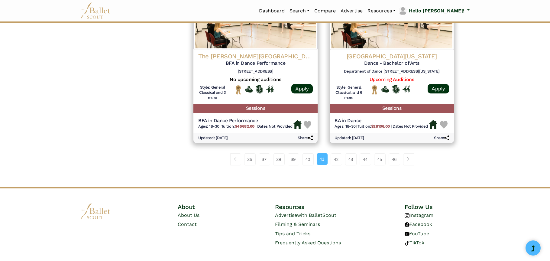
scroll to position [786, 0]
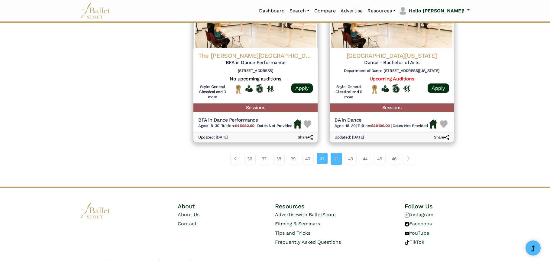
click at [336, 164] on link "42" at bounding box center [336, 159] width 11 height 12
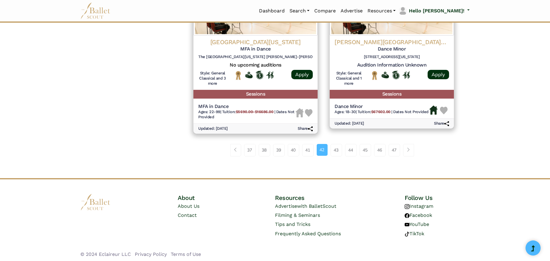
scroll to position [813, 0]
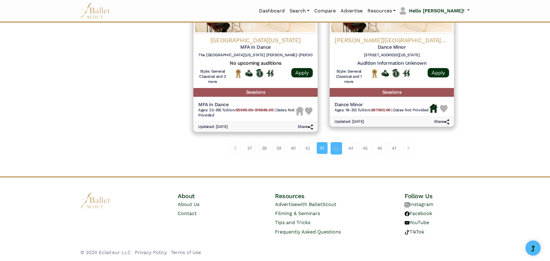
click at [338, 146] on link "43" at bounding box center [336, 148] width 11 height 12
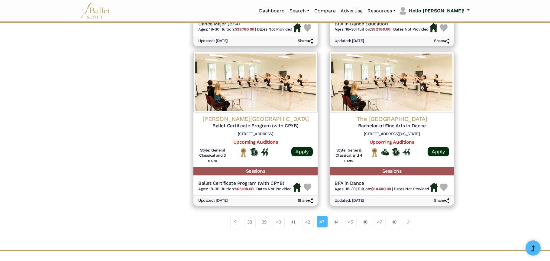
scroll to position [786, 0]
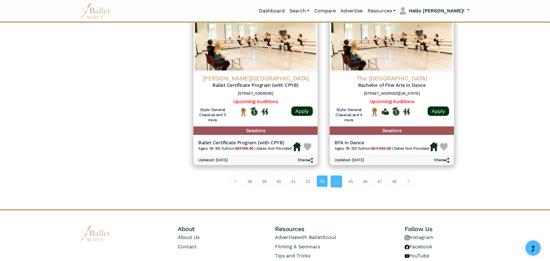
click at [337, 176] on link "44" at bounding box center [336, 181] width 11 height 12
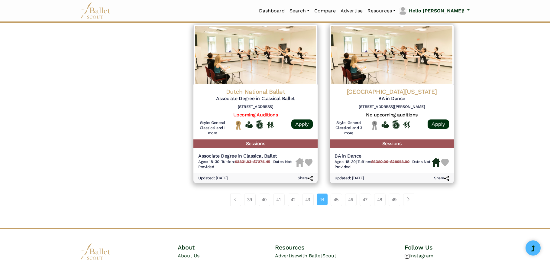
scroll to position [816, 0]
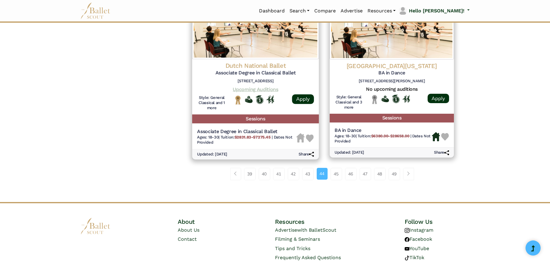
click at [257, 89] on link "Upcoming Auditions" at bounding box center [255, 89] width 45 height 6
click at [311, 141] on img at bounding box center [310, 138] width 8 height 8
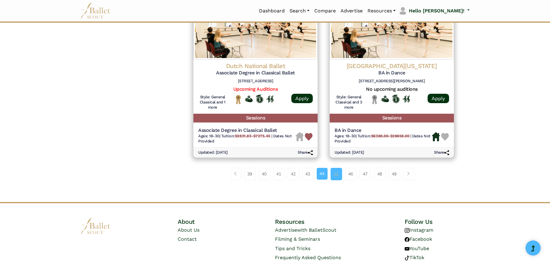
click at [335, 175] on link "45" at bounding box center [336, 174] width 11 height 12
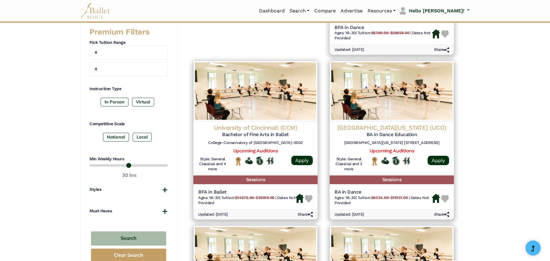
scroll to position [242, 0]
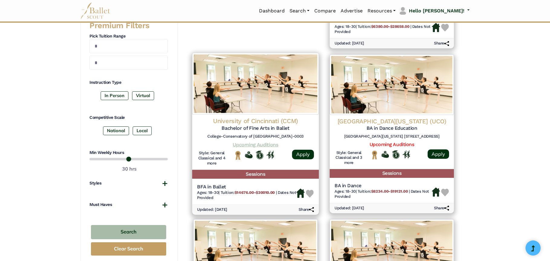
click at [253, 145] on link "Upcoming Auditions" at bounding box center [255, 144] width 45 height 6
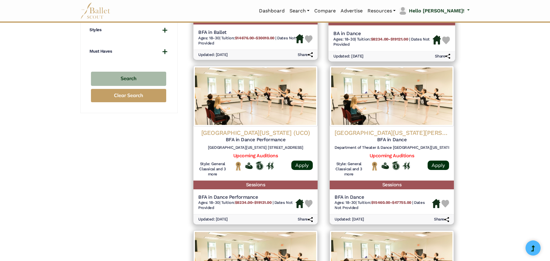
scroll to position [453, 0]
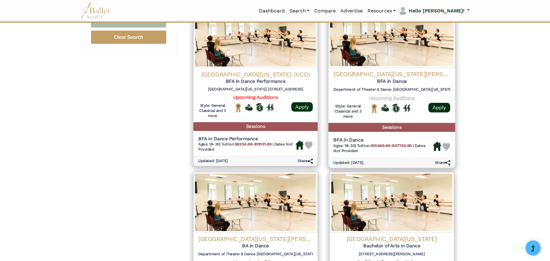
click at [380, 96] on link "Upcoming Auditions" at bounding box center [391, 98] width 45 height 6
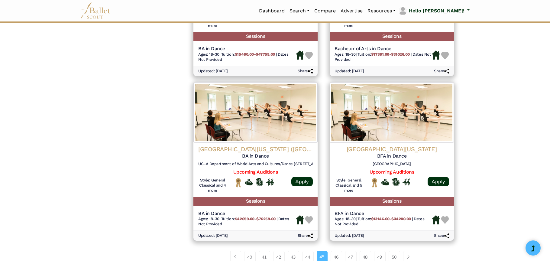
scroll to position [755, 0]
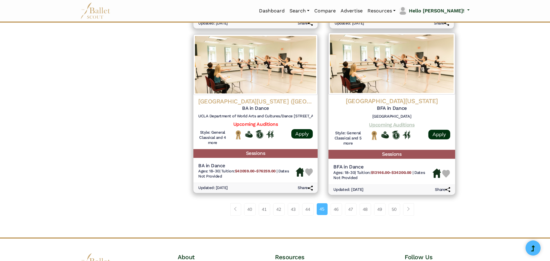
click at [394, 126] on link "Upcoming Auditions" at bounding box center [391, 124] width 45 height 6
click at [446, 173] on img at bounding box center [446, 174] width 8 height 8
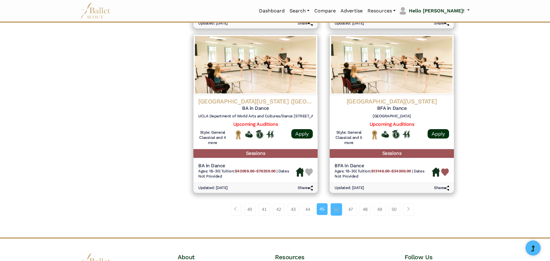
click at [338, 211] on link "46" at bounding box center [336, 209] width 11 height 12
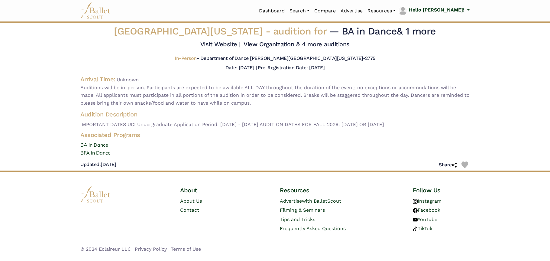
click at [465, 168] on img at bounding box center [464, 164] width 7 height 7
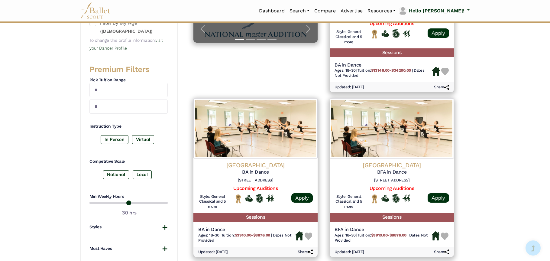
scroll to position [212, 0]
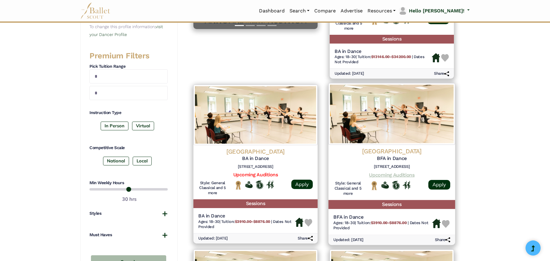
click at [390, 174] on link "Upcoming Auditions" at bounding box center [391, 175] width 45 height 6
click at [446, 222] on img at bounding box center [446, 224] width 8 height 8
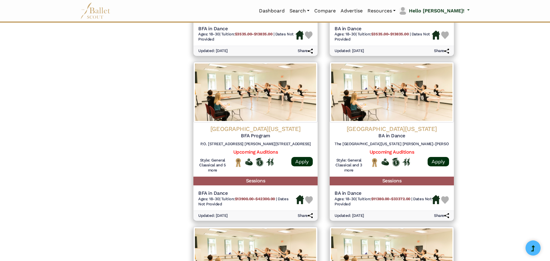
scroll to position [574, 0]
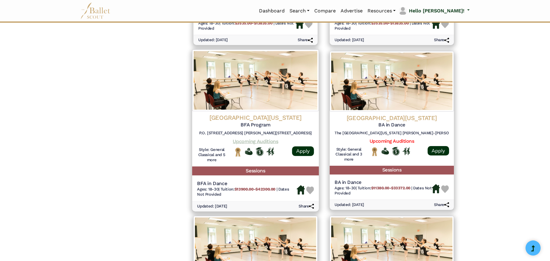
click at [246, 142] on link "Upcoming Auditions" at bounding box center [255, 141] width 45 height 6
click at [308, 190] on img at bounding box center [310, 190] width 8 height 8
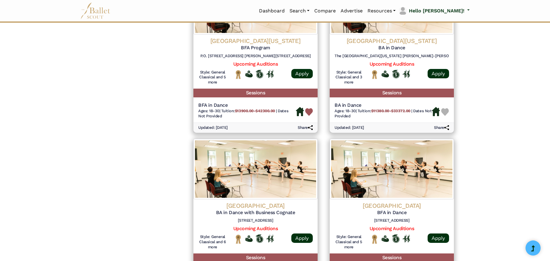
scroll to position [755, 0]
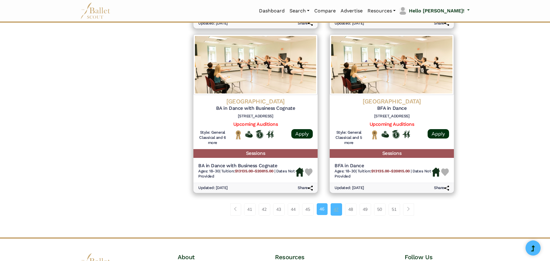
click at [338, 209] on link "47" at bounding box center [336, 209] width 11 height 12
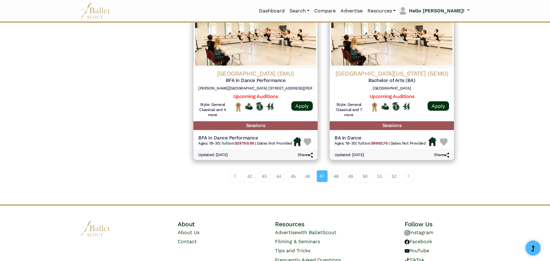
scroll to position [786, 0]
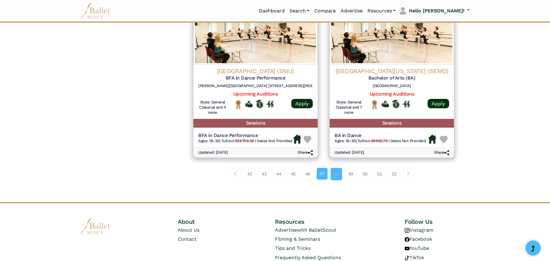
click at [335, 173] on link "48" at bounding box center [336, 174] width 11 height 12
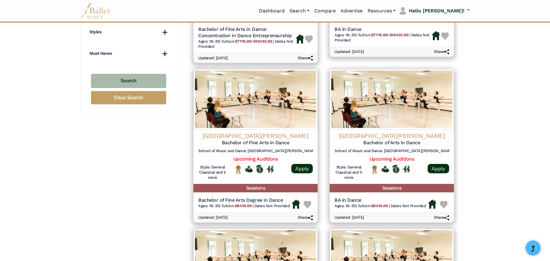
scroll to position [423, 0]
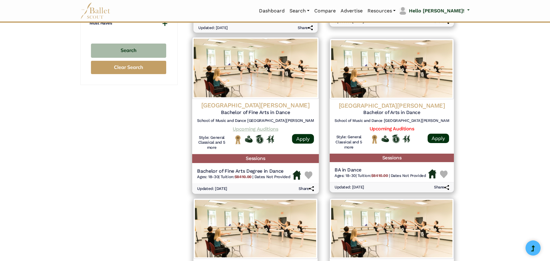
click at [253, 130] on link "Upcoming Auditions" at bounding box center [255, 129] width 45 height 6
click at [307, 178] on img at bounding box center [309, 175] width 8 height 8
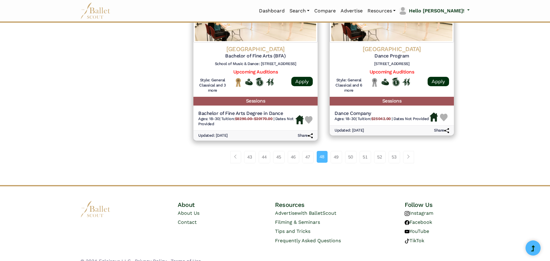
scroll to position [813, 0]
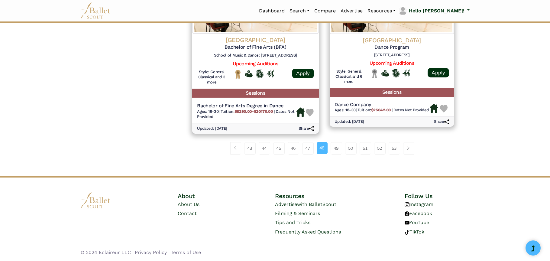
click at [309, 113] on img at bounding box center [310, 112] width 8 height 8
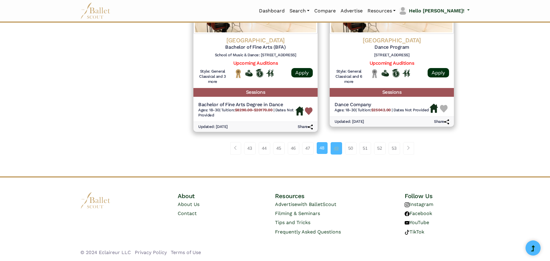
click at [339, 148] on link "49" at bounding box center [336, 148] width 11 height 12
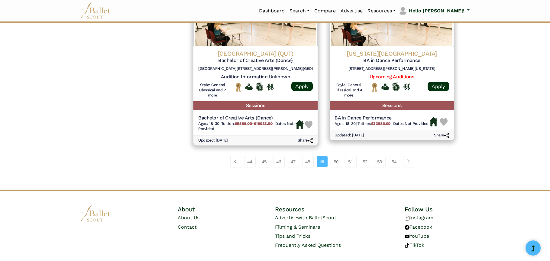
scroll to position [816, 0]
click at [335, 162] on link "50" at bounding box center [336, 161] width 11 height 12
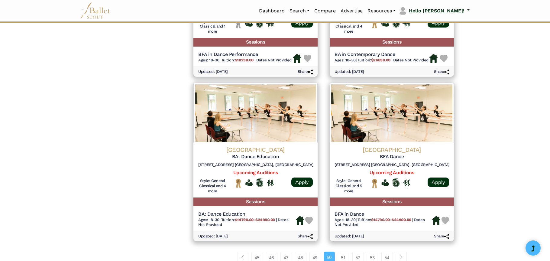
scroll to position [811, 0]
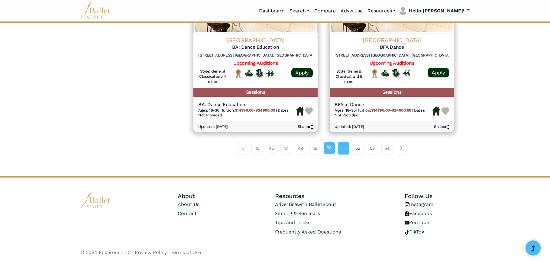
click at [344, 151] on link "51" at bounding box center [343, 148] width 11 height 12
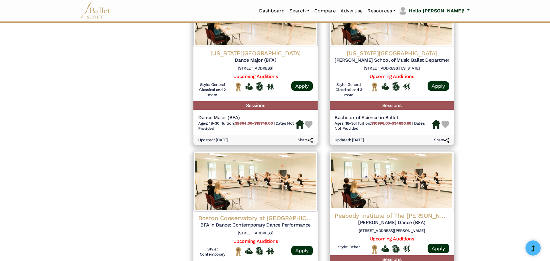
scroll to position [604, 0]
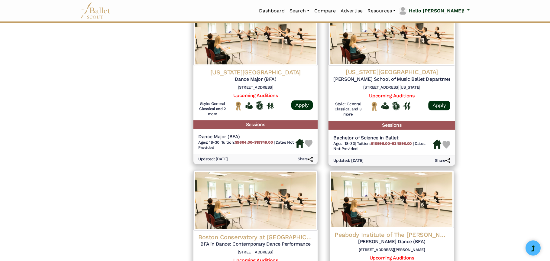
click at [446, 145] on img at bounding box center [446, 145] width 8 height 8
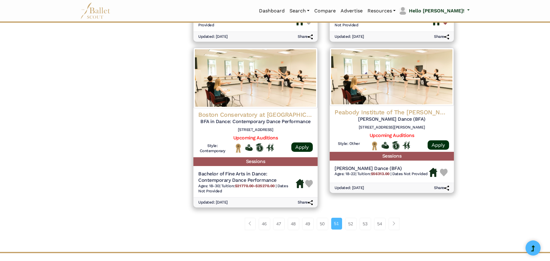
scroll to position [755, 0]
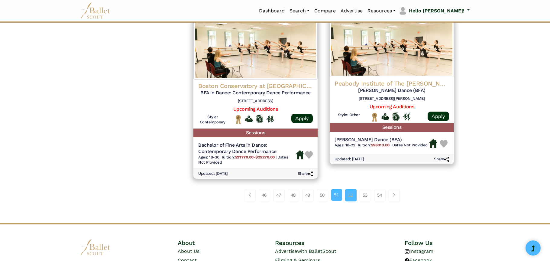
click at [349, 193] on link "52" at bounding box center [350, 195] width 11 height 12
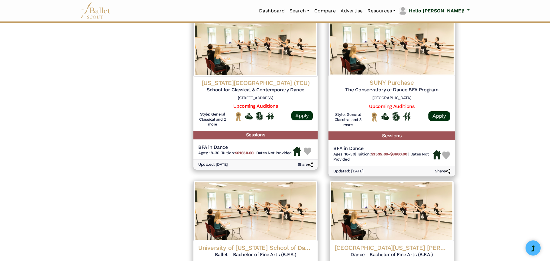
scroll to position [604, 0]
click at [386, 107] on link "Upcoming Auditions" at bounding box center [391, 106] width 45 height 6
click at [447, 155] on img at bounding box center [446, 155] width 8 height 8
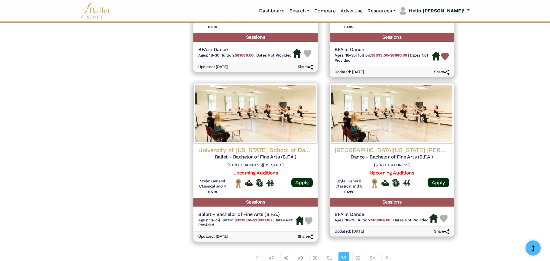
scroll to position [725, 0]
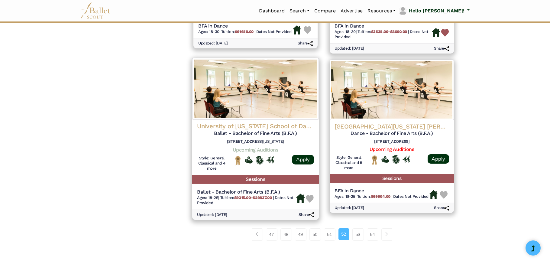
click at [256, 150] on link "Upcoming Auditions" at bounding box center [255, 150] width 45 height 6
click at [309, 198] on img at bounding box center [310, 199] width 8 height 8
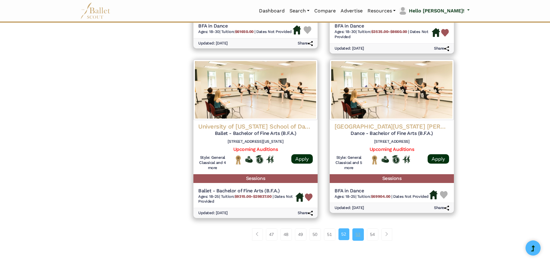
click at [355, 234] on link "53" at bounding box center [357, 234] width 11 height 12
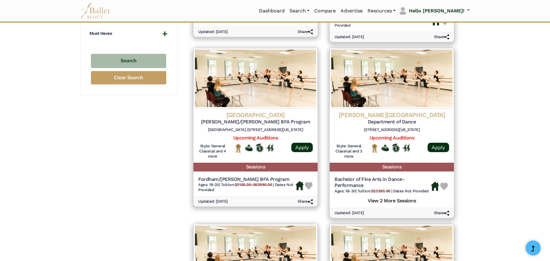
scroll to position [423, 0]
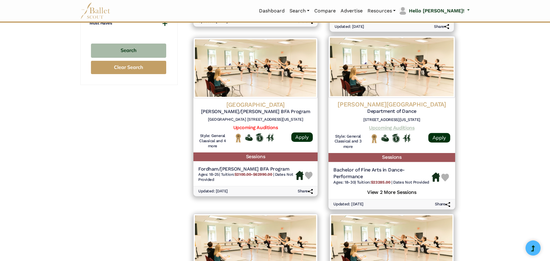
click at [389, 127] on link "Upcoming Auditions" at bounding box center [391, 127] width 45 height 6
click at [442, 176] on img at bounding box center [445, 177] width 8 height 8
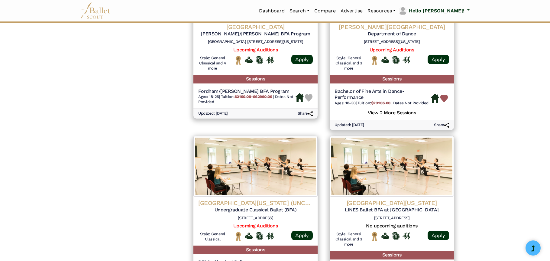
scroll to position [544, 0]
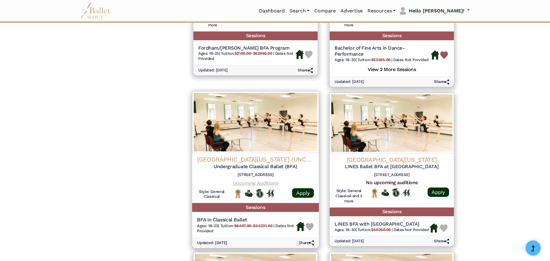
click at [246, 184] on link "Upcoming Auditions" at bounding box center [255, 183] width 45 height 6
click at [309, 227] on img at bounding box center [310, 227] width 8 height 8
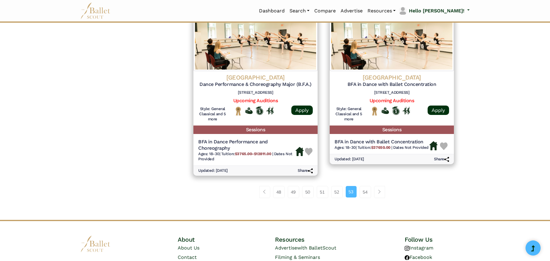
scroll to position [786, 0]
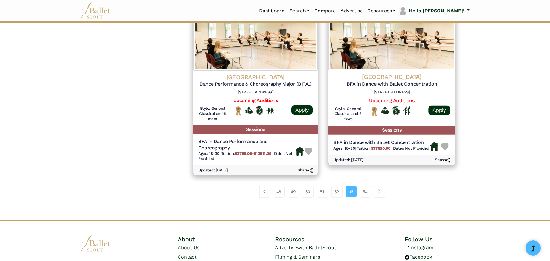
click at [444, 145] on img at bounding box center [445, 147] width 8 height 8
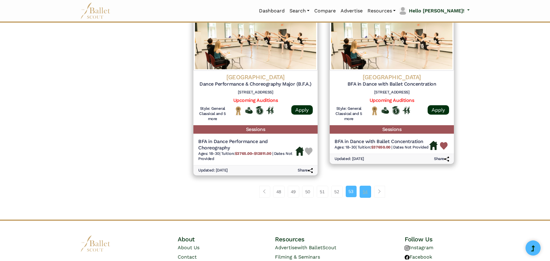
click at [365, 191] on link "54" at bounding box center [365, 192] width 11 height 12
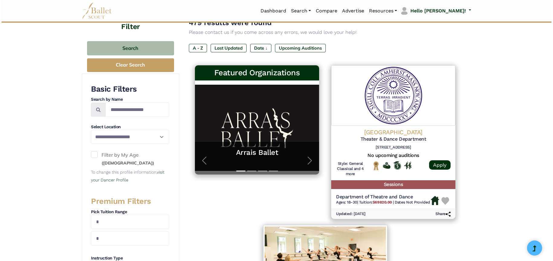
scroll to position [60, 0]
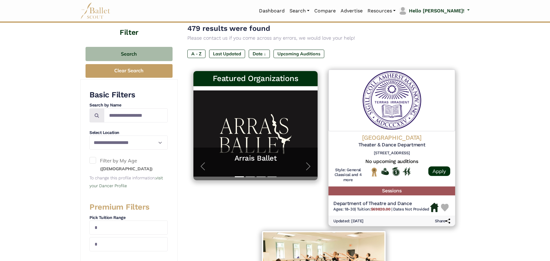
click at [383, 207] on b "$69820.00" at bounding box center [381, 209] width 20 height 5
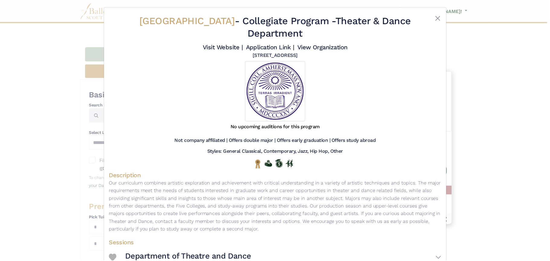
scroll to position [0, 0]
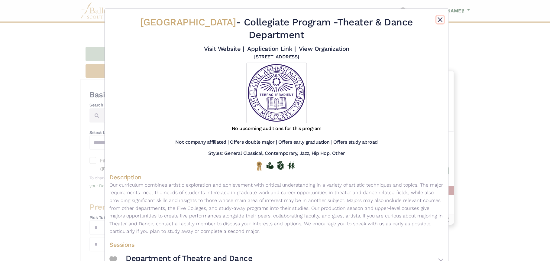
click at [437, 19] on button "Close" at bounding box center [439, 19] width 7 height 7
